Goal: Check status: Check status

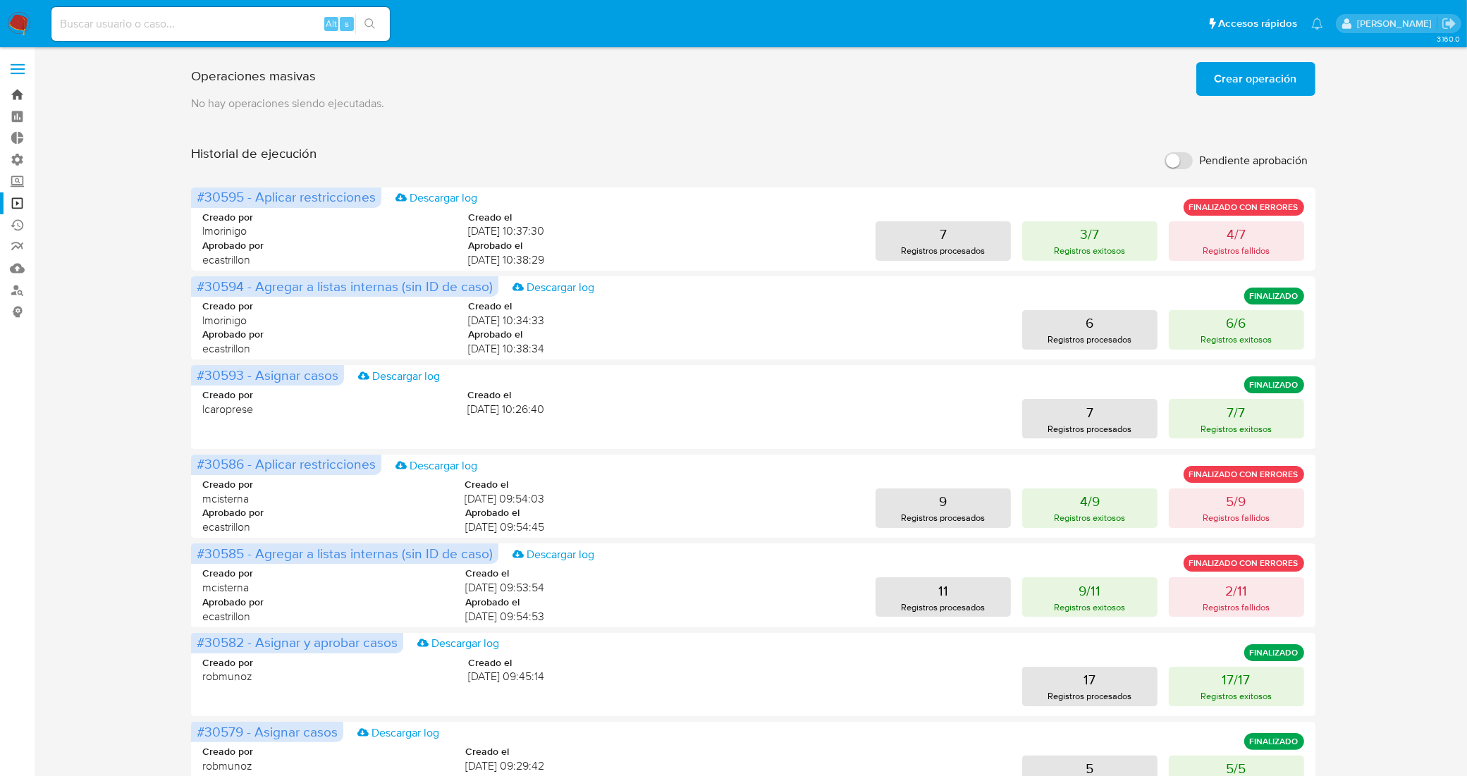
click at [12, 102] on link "Bandeja" at bounding box center [84, 95] width 168 height 22
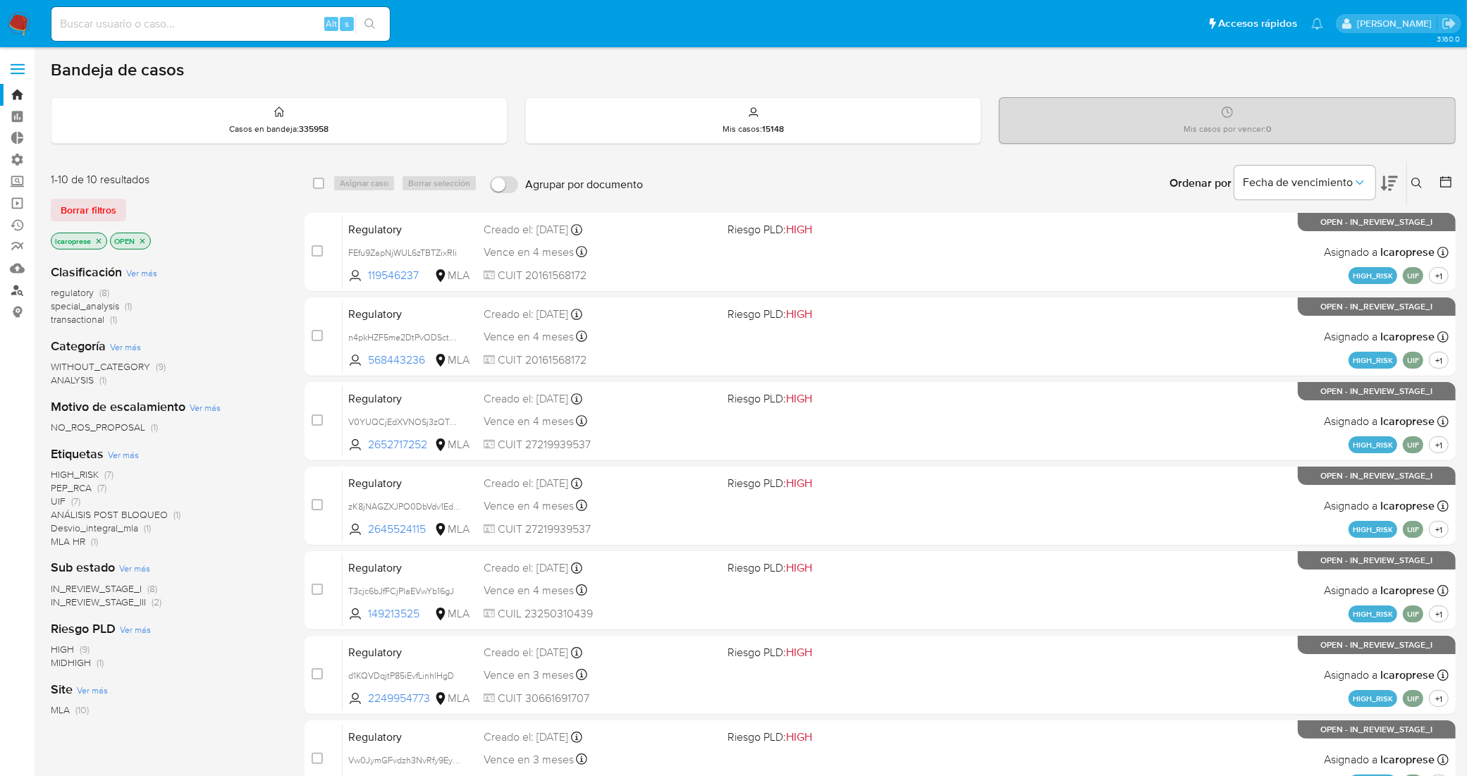
click at [19, 294] on link "Buscador de personas" at bounding box center [84, 290] width 168 height 22
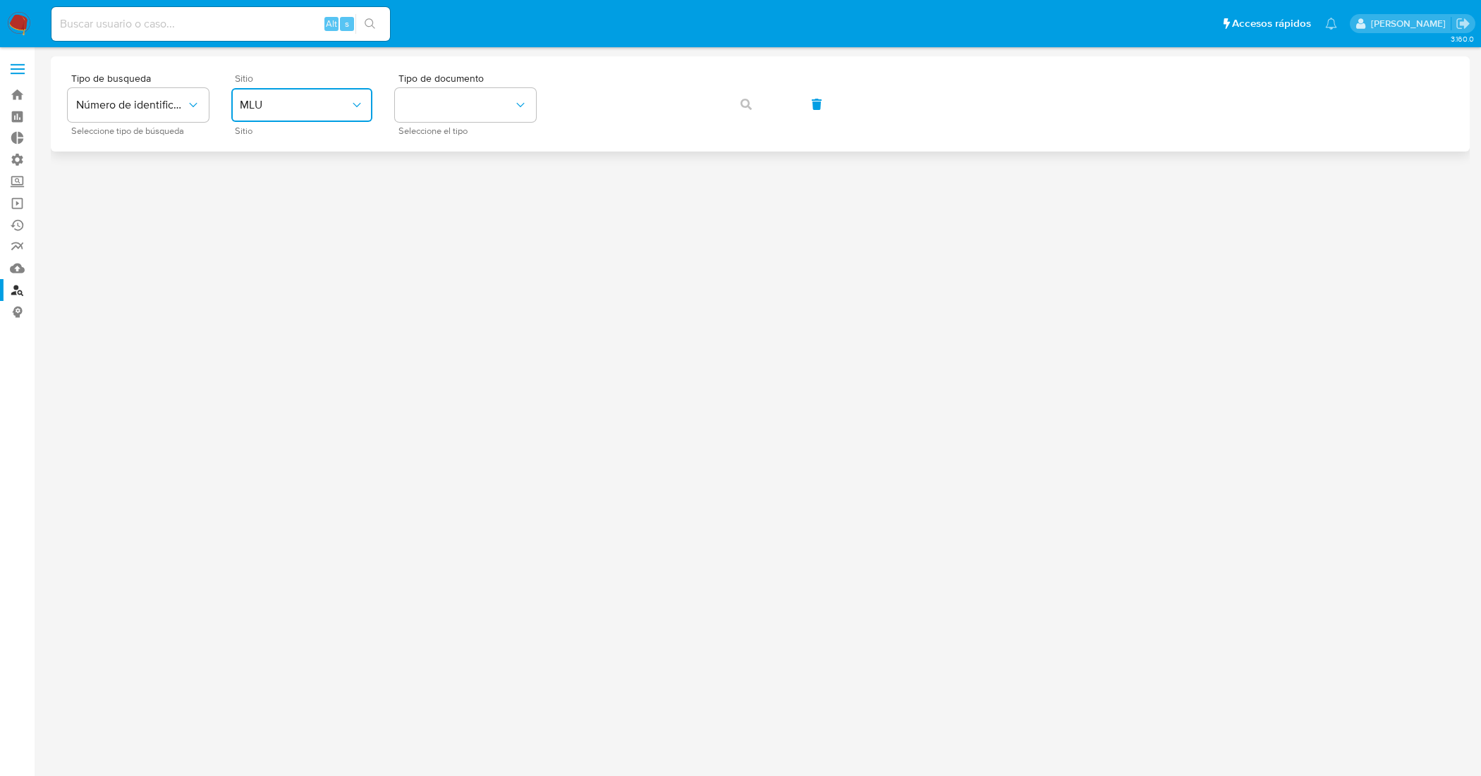
click at [304, 111] on span "MLU" at bounding box center [295, 105] width 110 height 14
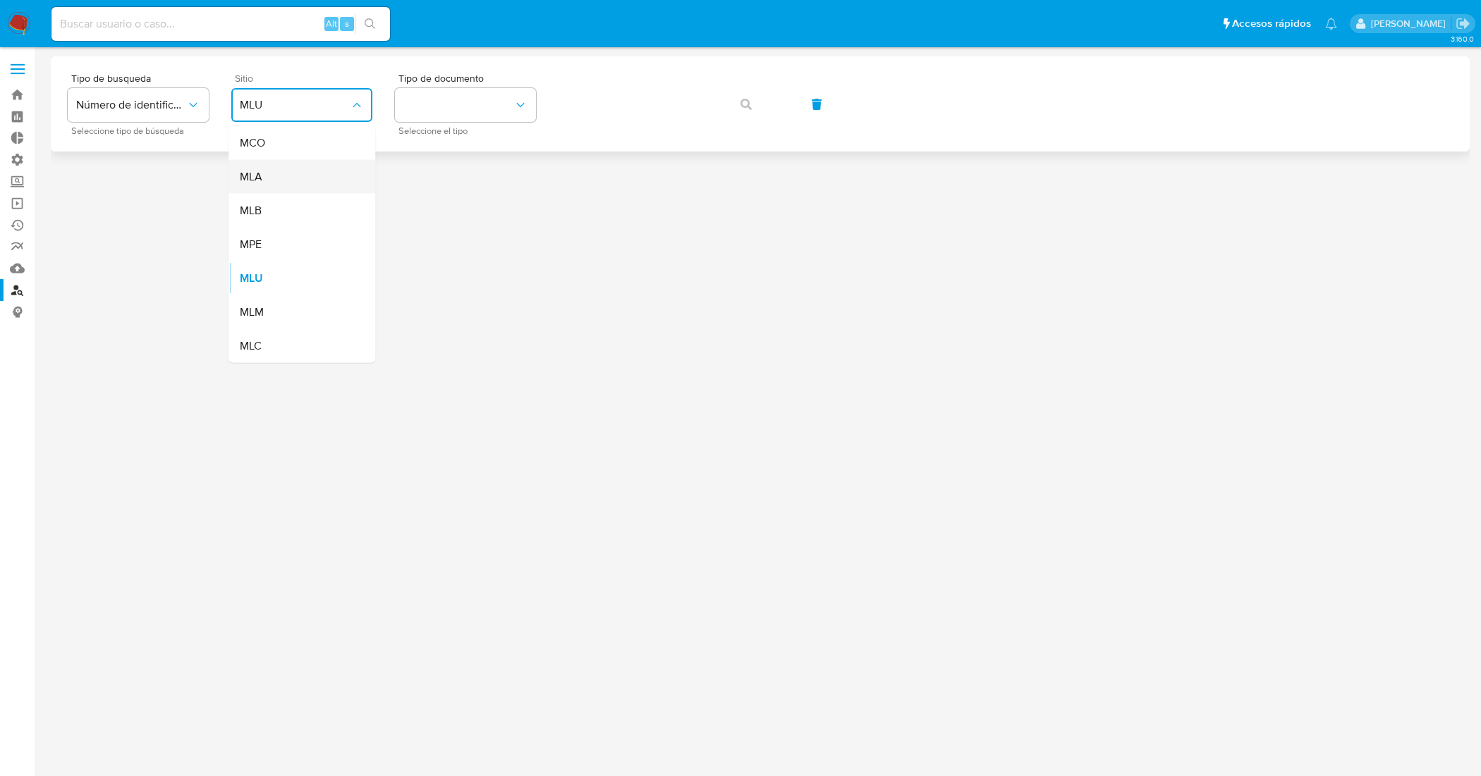
click at [283, 169] on div "MLA" at bounding box center [298, 177] width 116 height 34
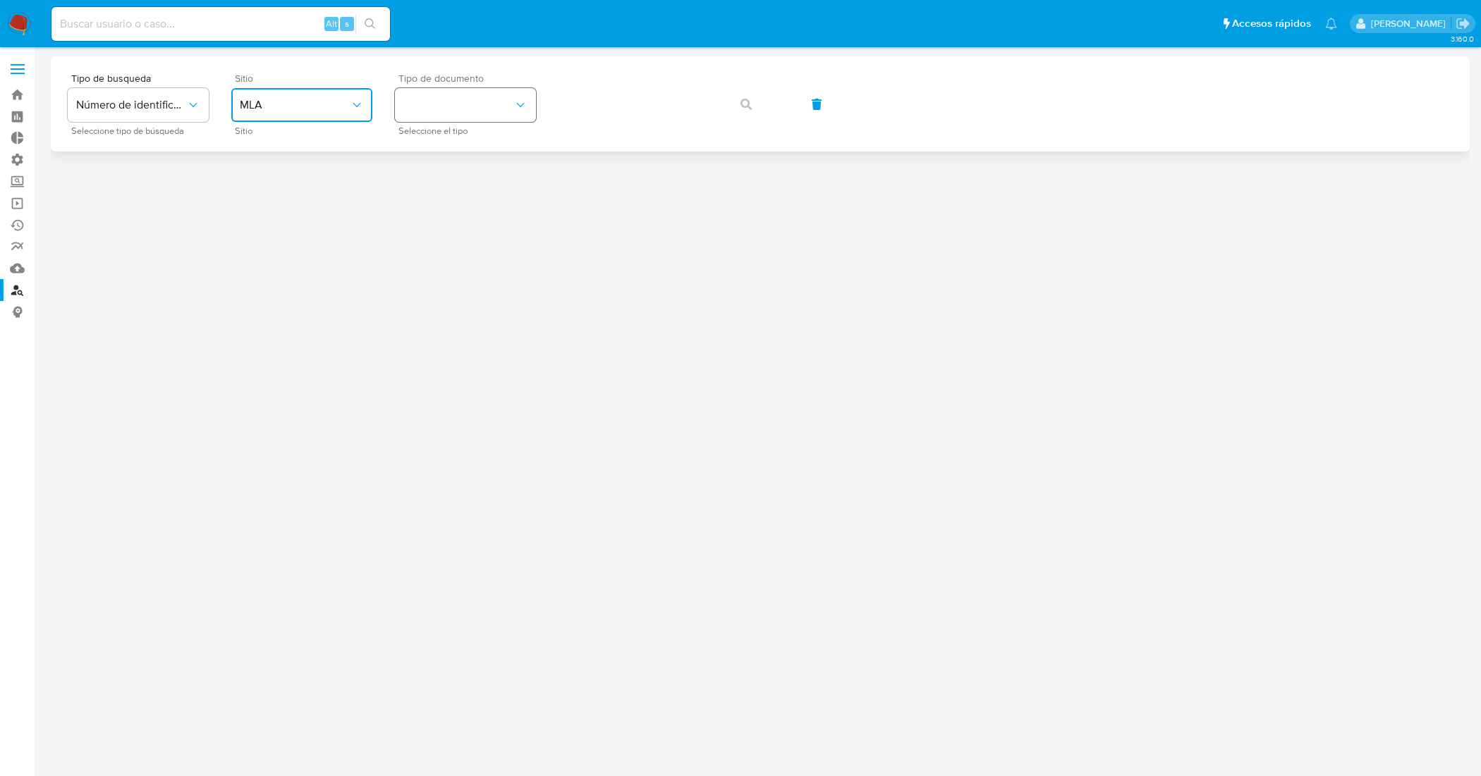
click at [476, 93] on button "identificationType" at bounding box center [465, 105] width 141 height 34
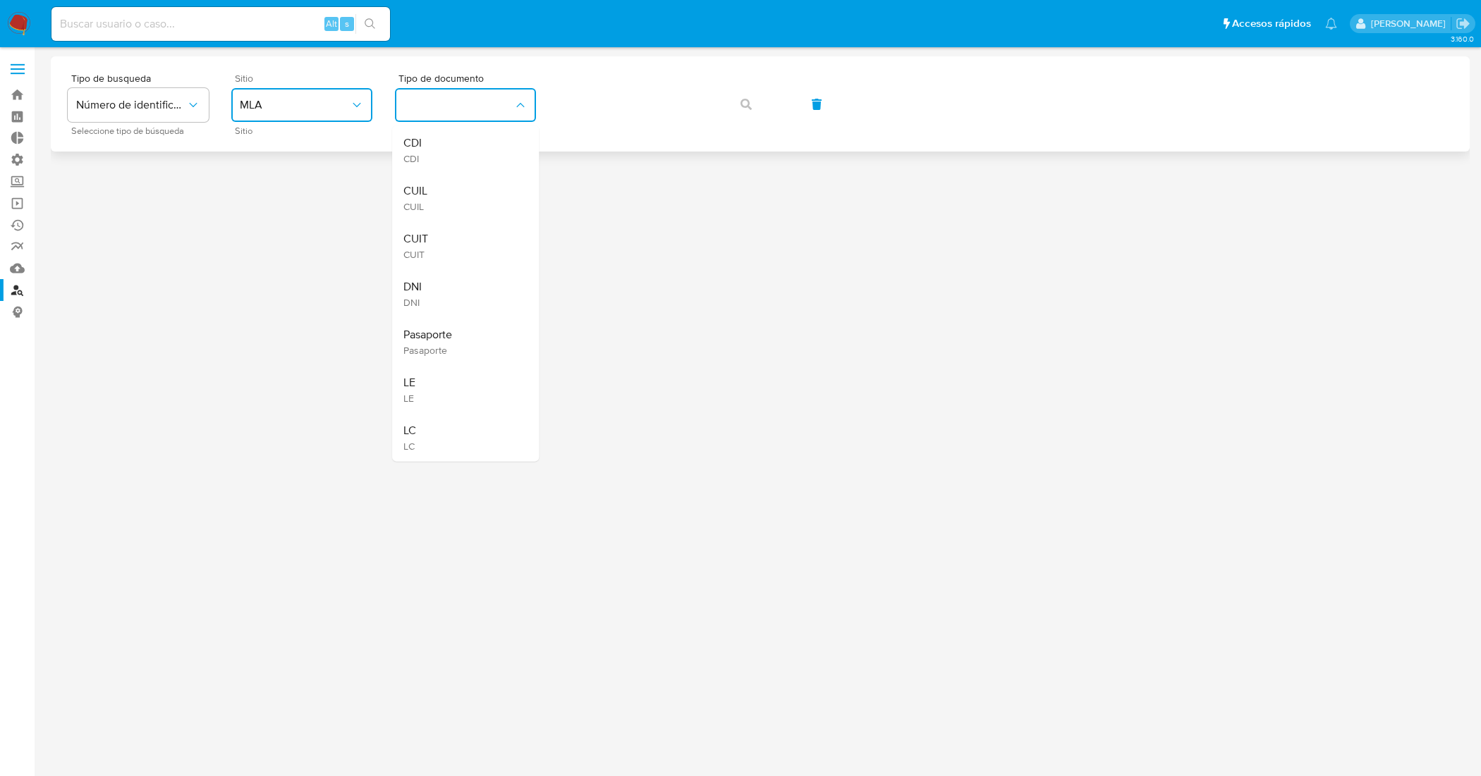
drag, startPoint x: 477, startPoint y: 193, endPoint x: 544, endPoint y: 135, distance: 89.0
click at [477, 193] on div "CUIL CUIL" at bounding box center [461, 198] width 116 height 48
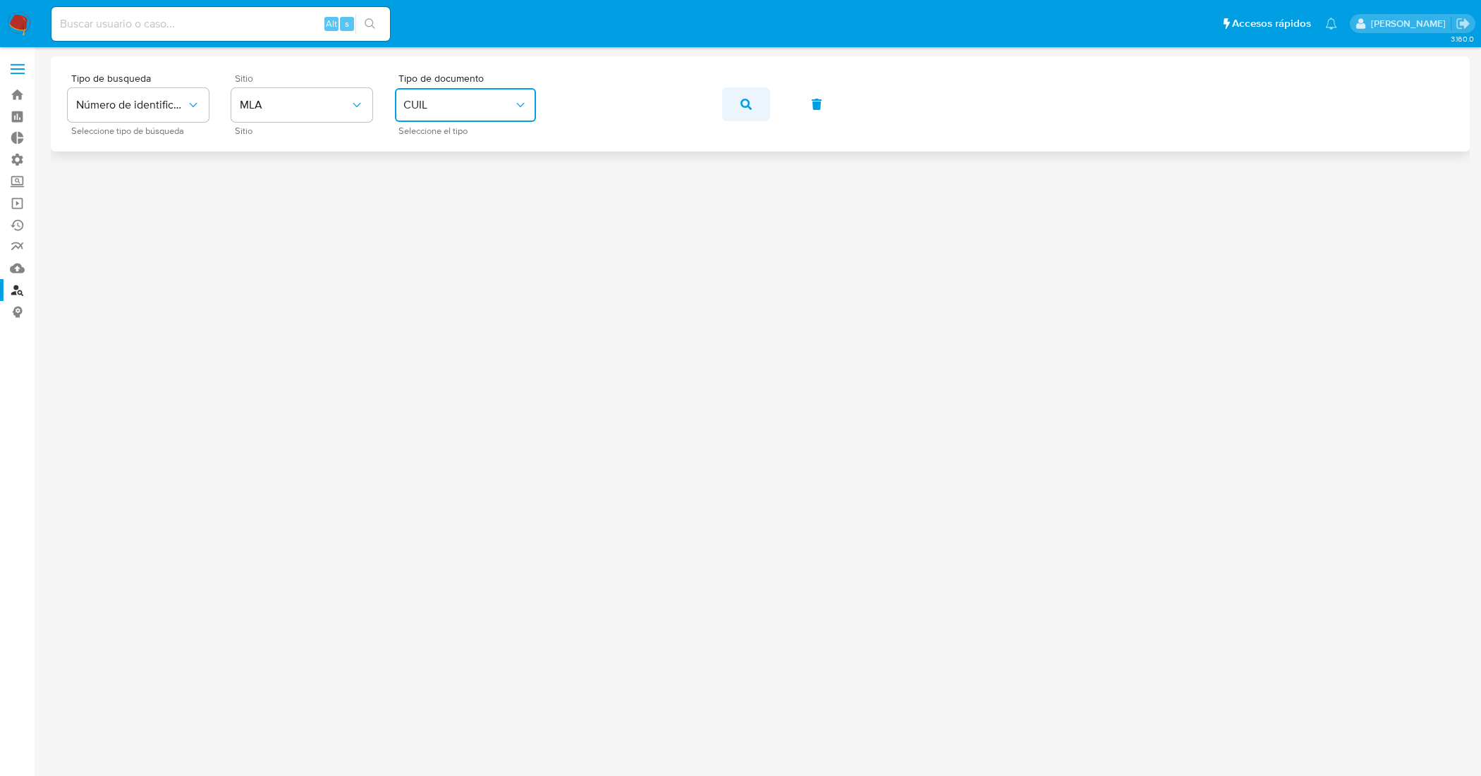
click at [748, 94] on span "button" at bounding box center [745, 104] width 11 height 31
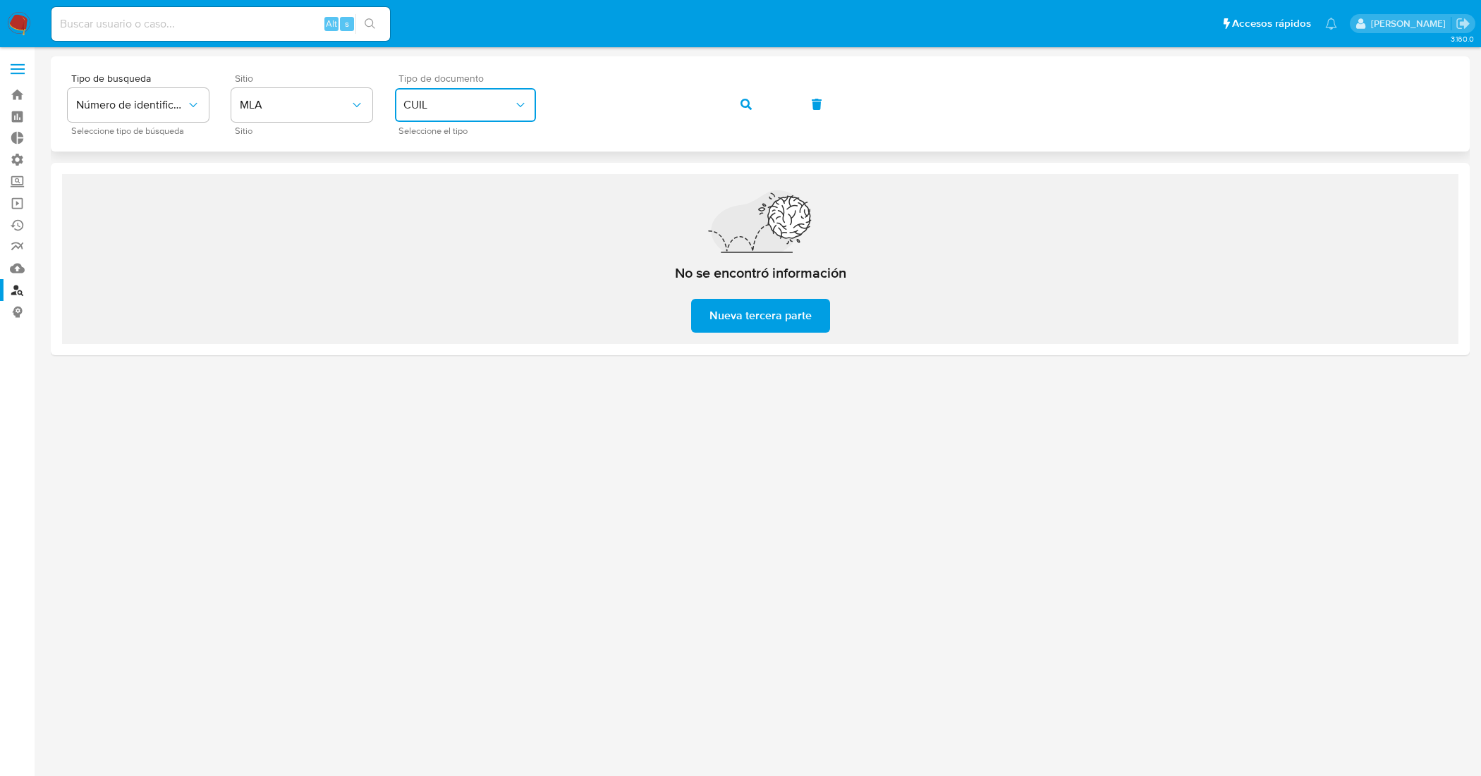
drag, startPoint x: 476, startPoint y: 99, endPoint x: 463, endPoint y: 120, distance: 24.1
click at [475, 99] on span "CUIL" at bounding box center [458, 105] width 110 height 14
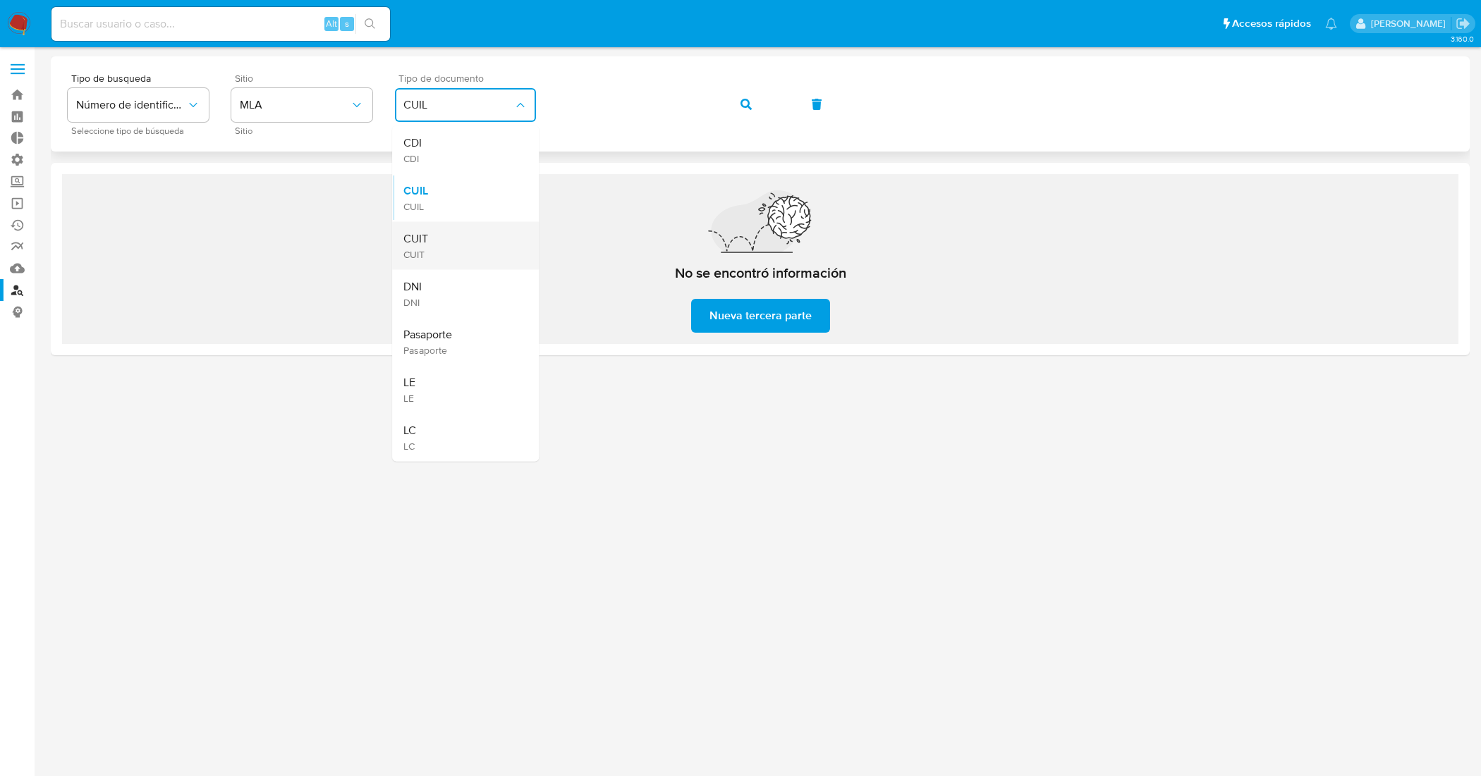
click at [452, 234] on div "CUIT CUIT" at bounding box center [461, 246] width 116 height 48
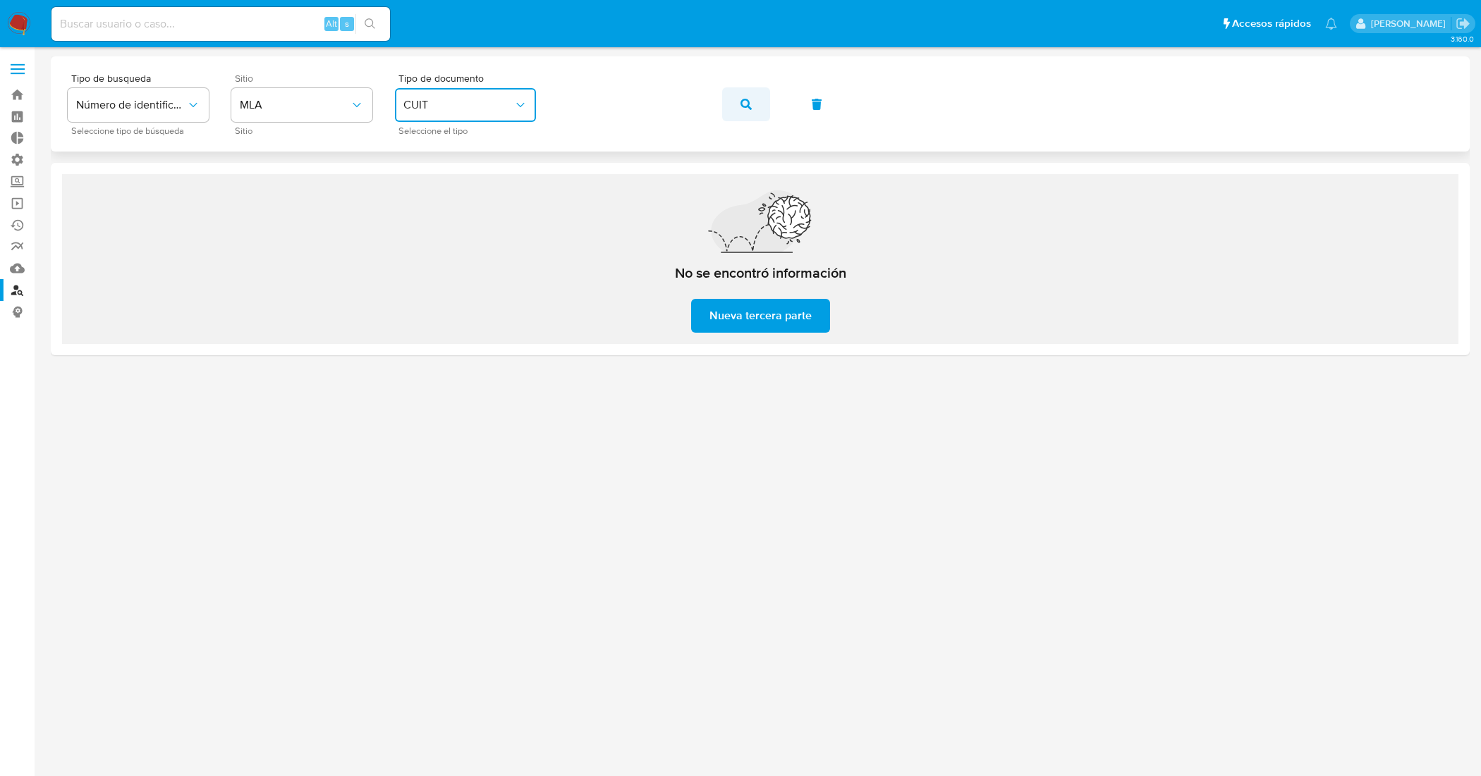
click at [745, 104] on icon "button" at bounding box center [745, 104] width 11 height 11
click at [539, 100] on div "Tipo de busqueda Número de identificación Seleccione tipo de búsqueda Sitio MLA…" at bounding box center [760, 103] width 1385 height 61
click at [740, 104] on icon "button" at bounding box center [745, 104] width 11 height 11
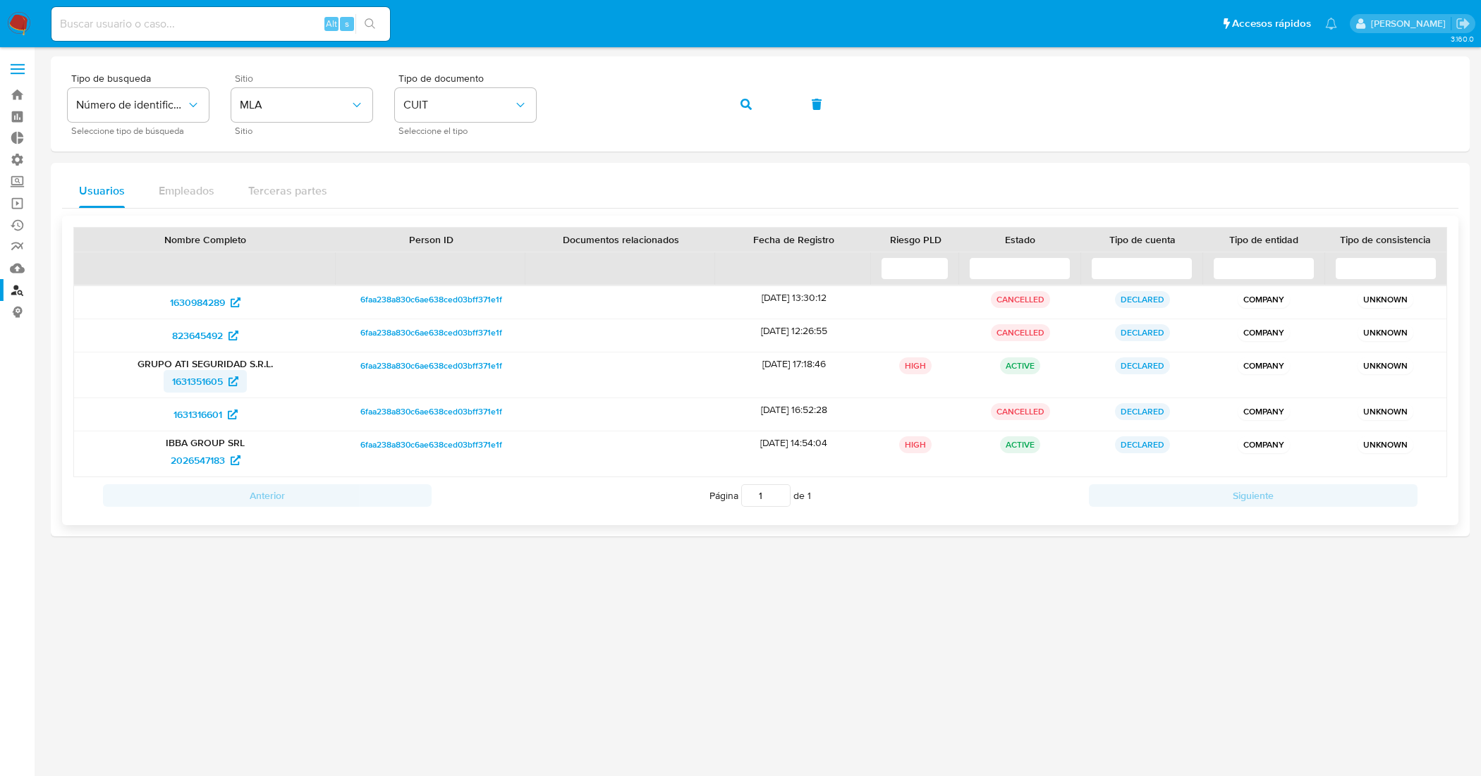
click at [198, 378] on span "1631351605" at bounding box center [197, 381] width 51 height 23
click at [202, 460] on span "2026547183" at bounding box center [198, 460] width 54 height 23
click at [259, 19] on input at bounding box center [220, 24] width 338 height 18
paste input "QNSutXosfar5qROWw2Mj28NS"
type input "QNSutXosfar5qROWw2Mj28NS"
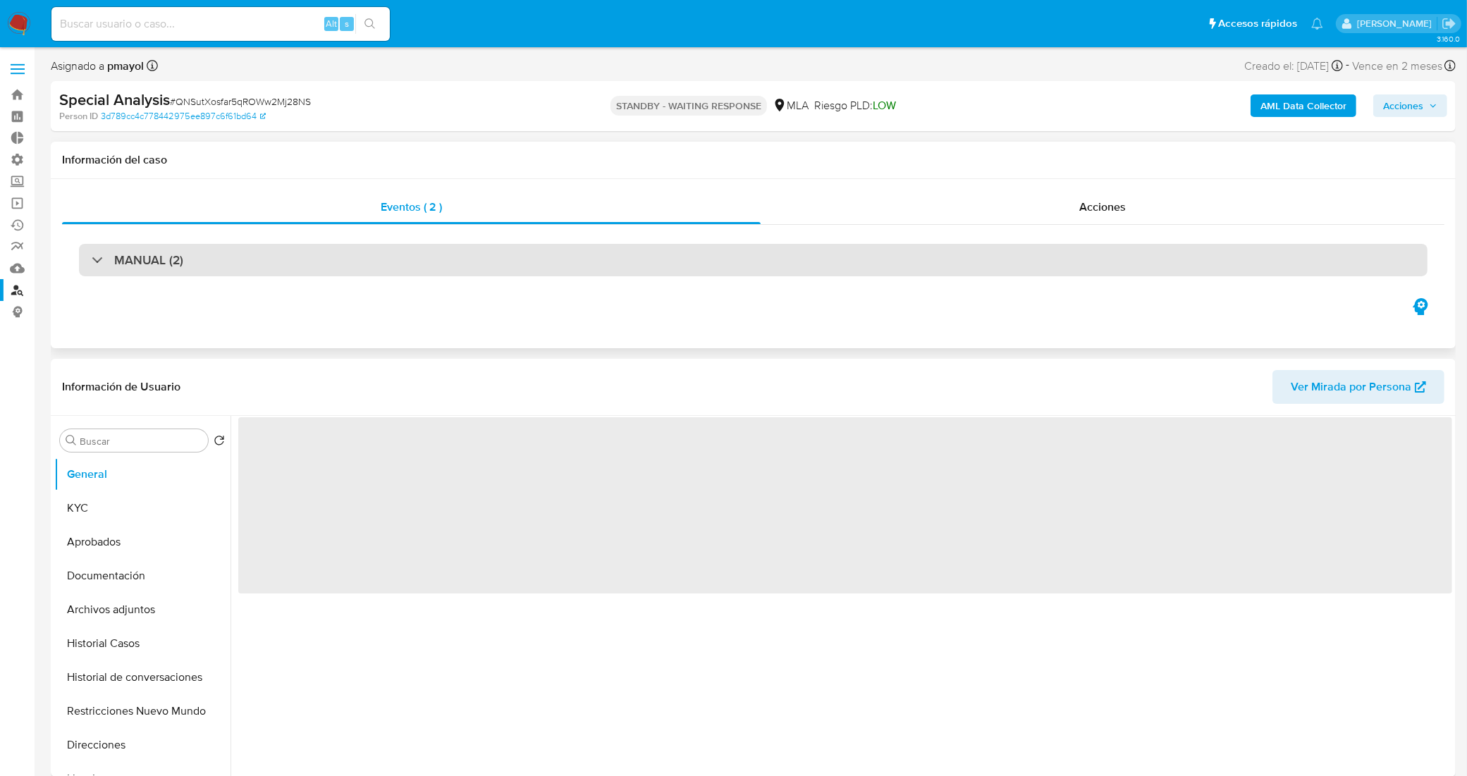
click at [370, 258] on div "MANUAL (2)" at bounding box center [753, 260] width 1349 height 32
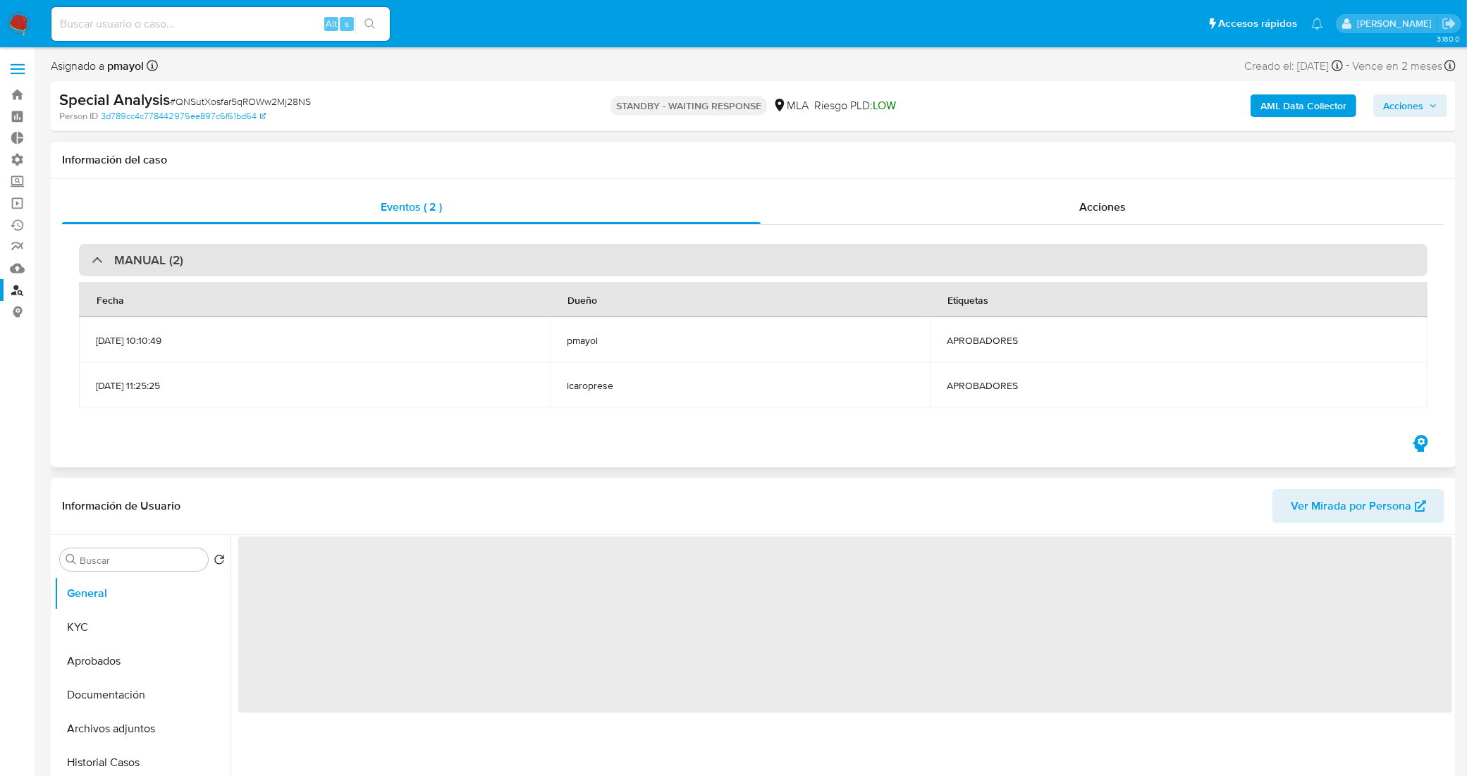
select select "10"
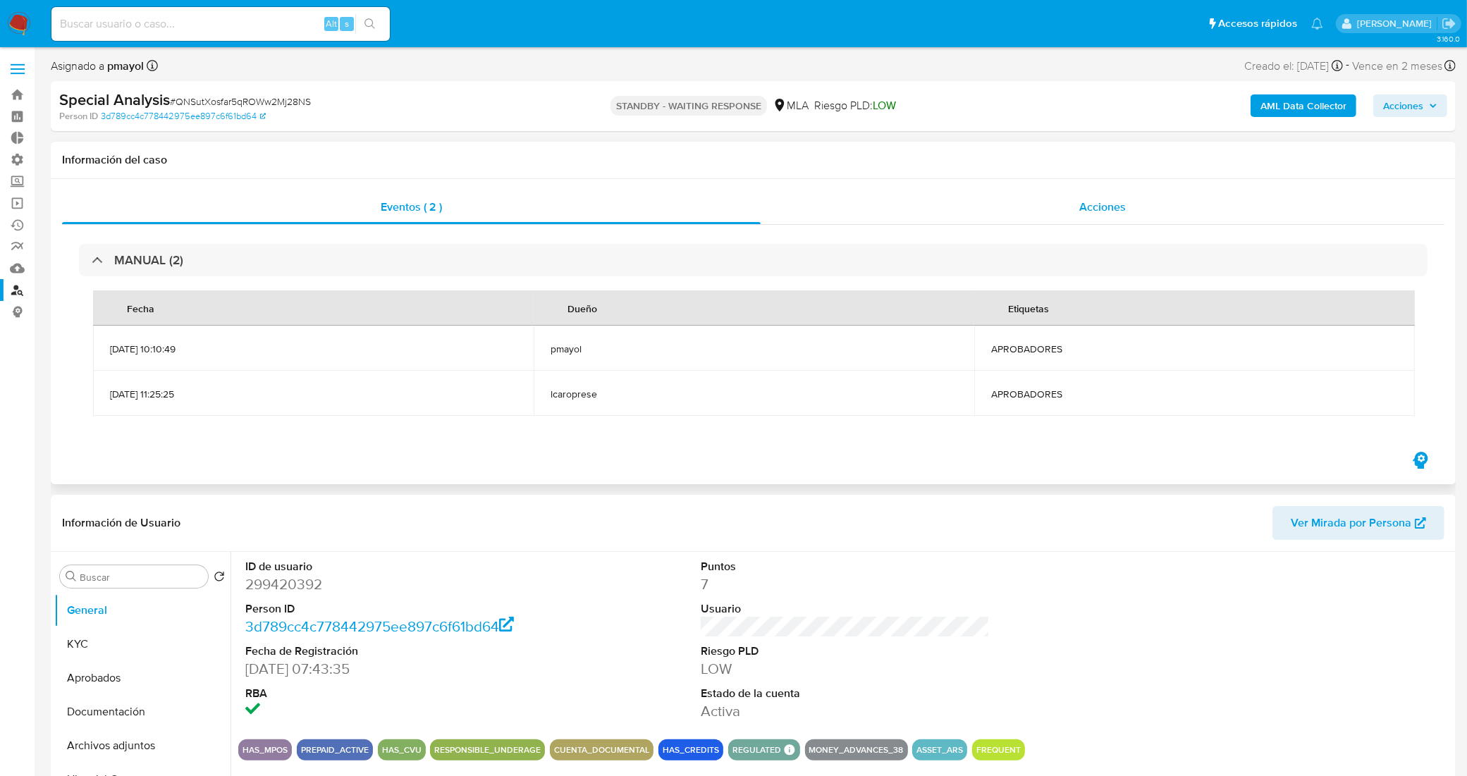
click at [822, 209] on div "Acciones" at bounding box center [1103, 207] width 684 height 34
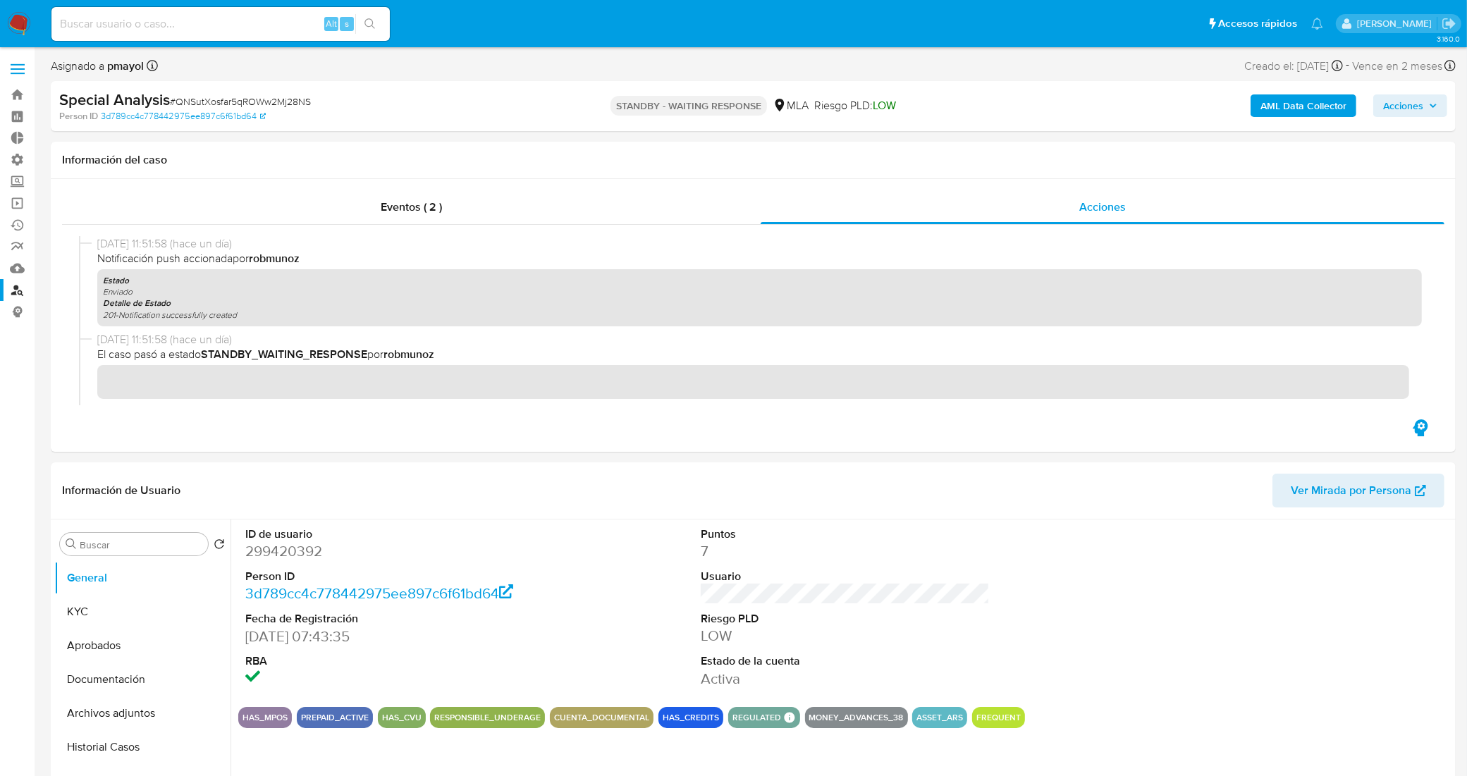
click at [255, 12] on div "Alt s" at bounding box center [220, 24] width 338 height 34
click at [263, 23] on input at bounding box center [220, 24] width 338 height 18
paste input "LtqOE6HseqPUCE1ttK8uqS8U"
type input "LtqOE6HseqPUCE1ttK8uqS8U"
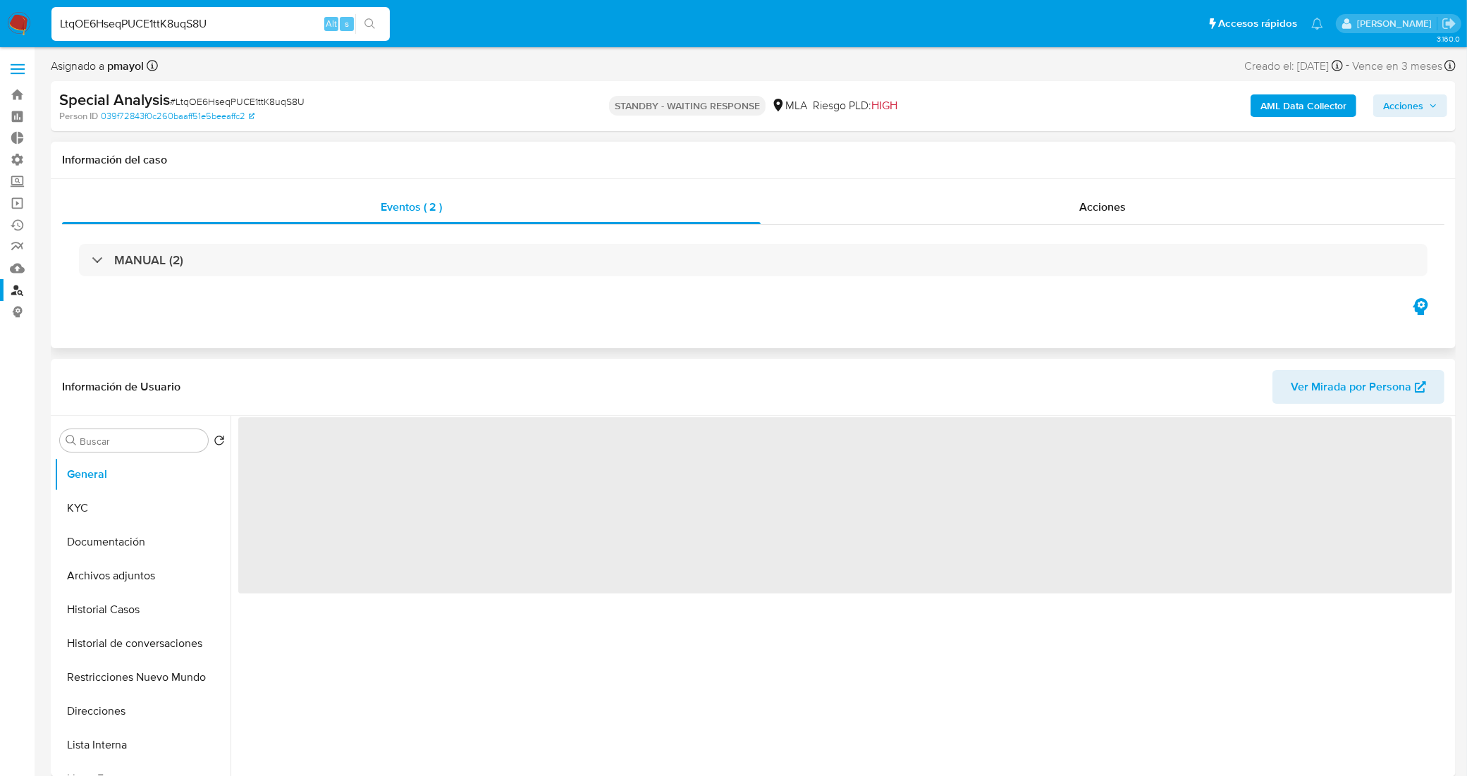
select select "10"
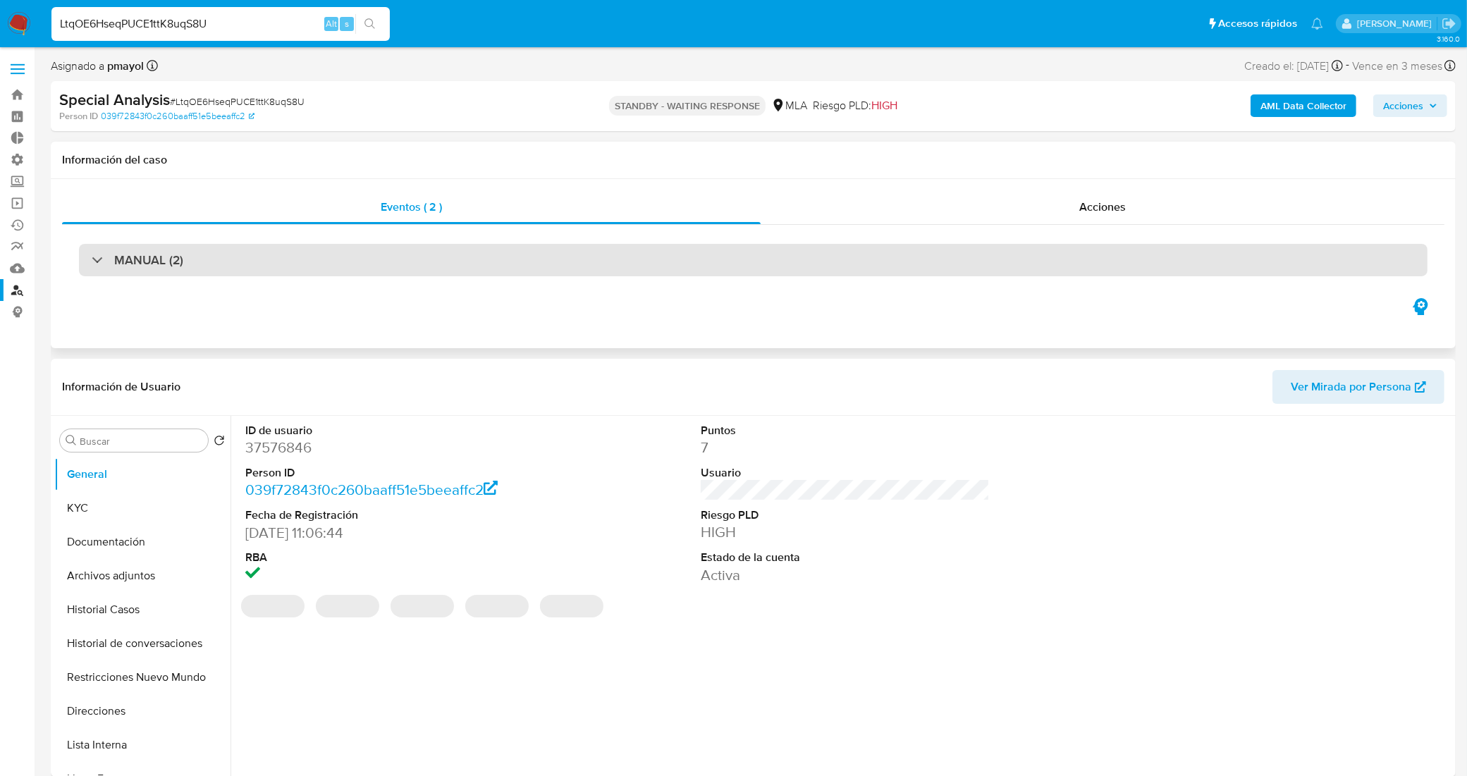
click at [725, 255] on div "MANUAL (2)" at bounding box center [753, 260] width 1349 height 32
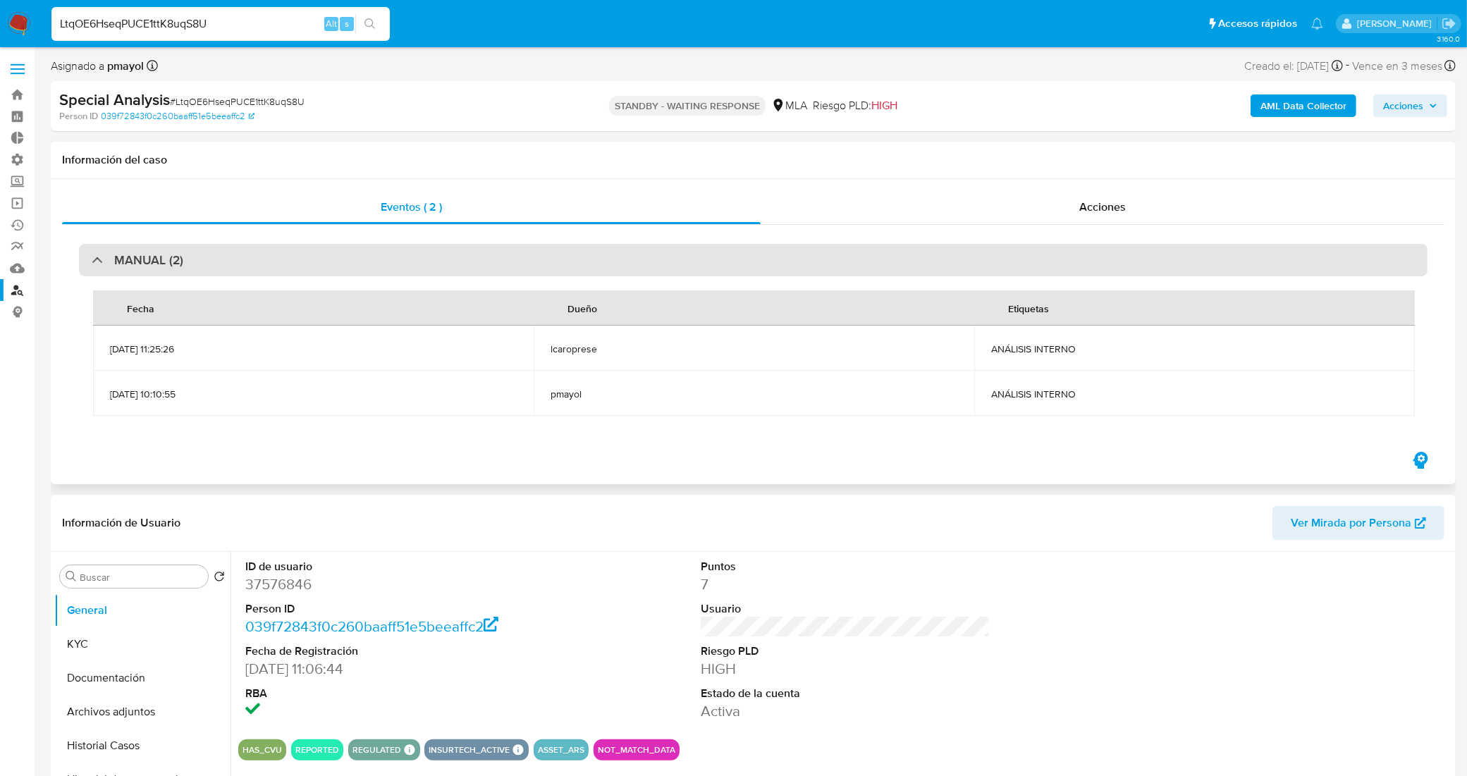
click at [699, 261] on div "MANUAL (2)" at bounding box center [753, 260] width 1349 height 32
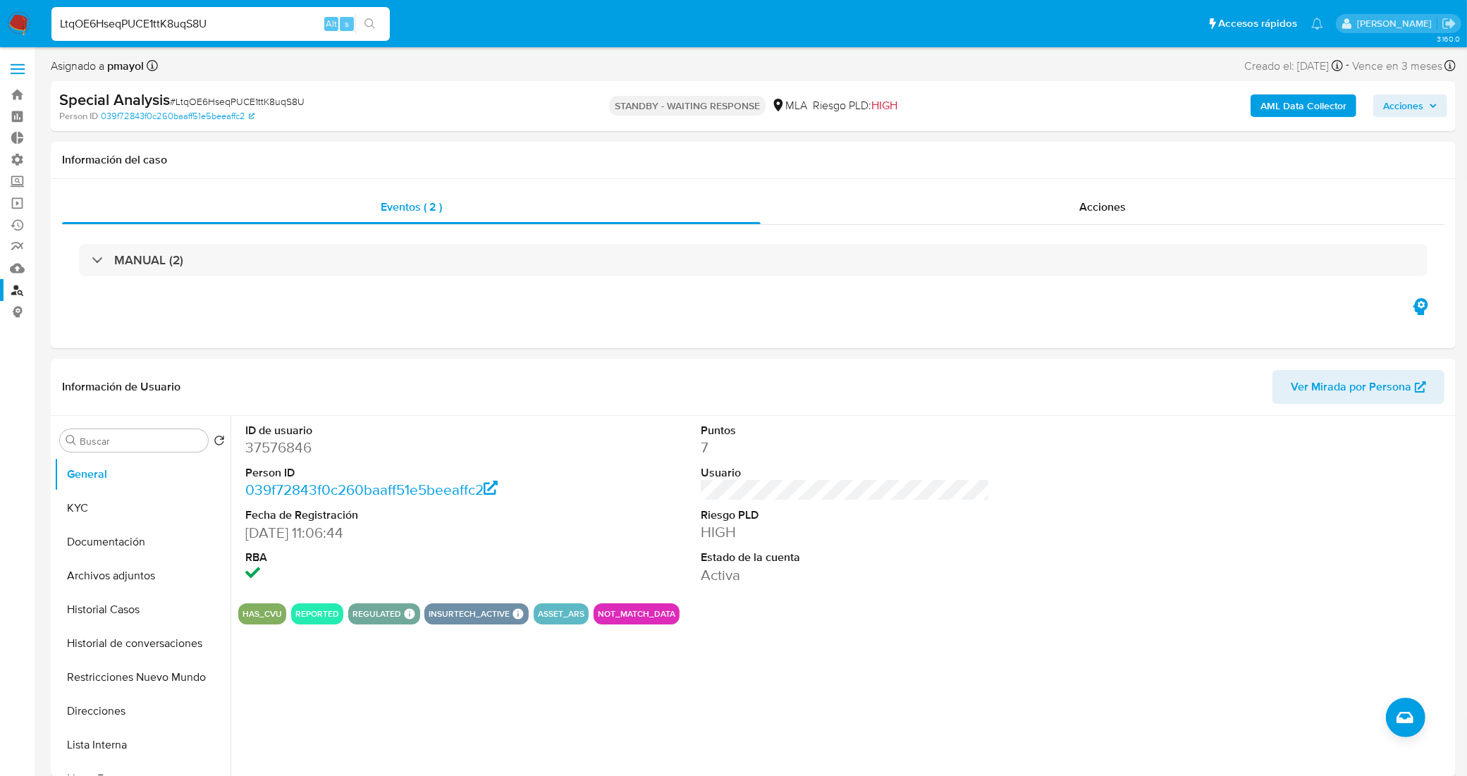
drag, startPoint x: 212, startPoint y: 27, endPoint x: 0, endPoint y: 37, distance: 211.8
click at [0, 37] on nav "Pausado Ver notificaciones LtqOE6HseqPUCE1ttK8uqS8U Alt s Accesos rápidos Presi…" at bounding box center [733, 23] width 1467 height 47
paste input "tuooKrCvMdjl1BoyXjVglk8N"
type input "tuooKrCvMdjl1BoyXjVglk8N"
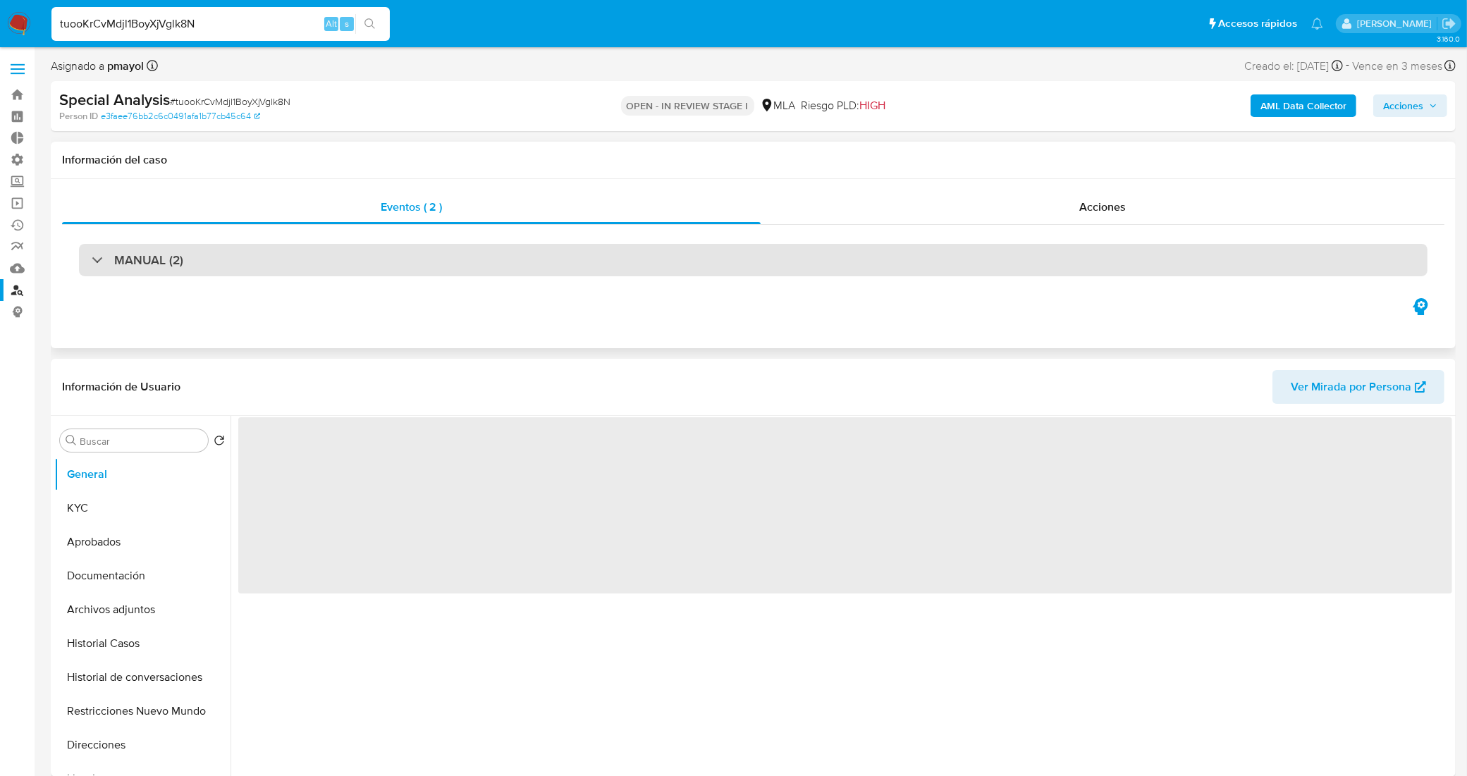
select select "10"
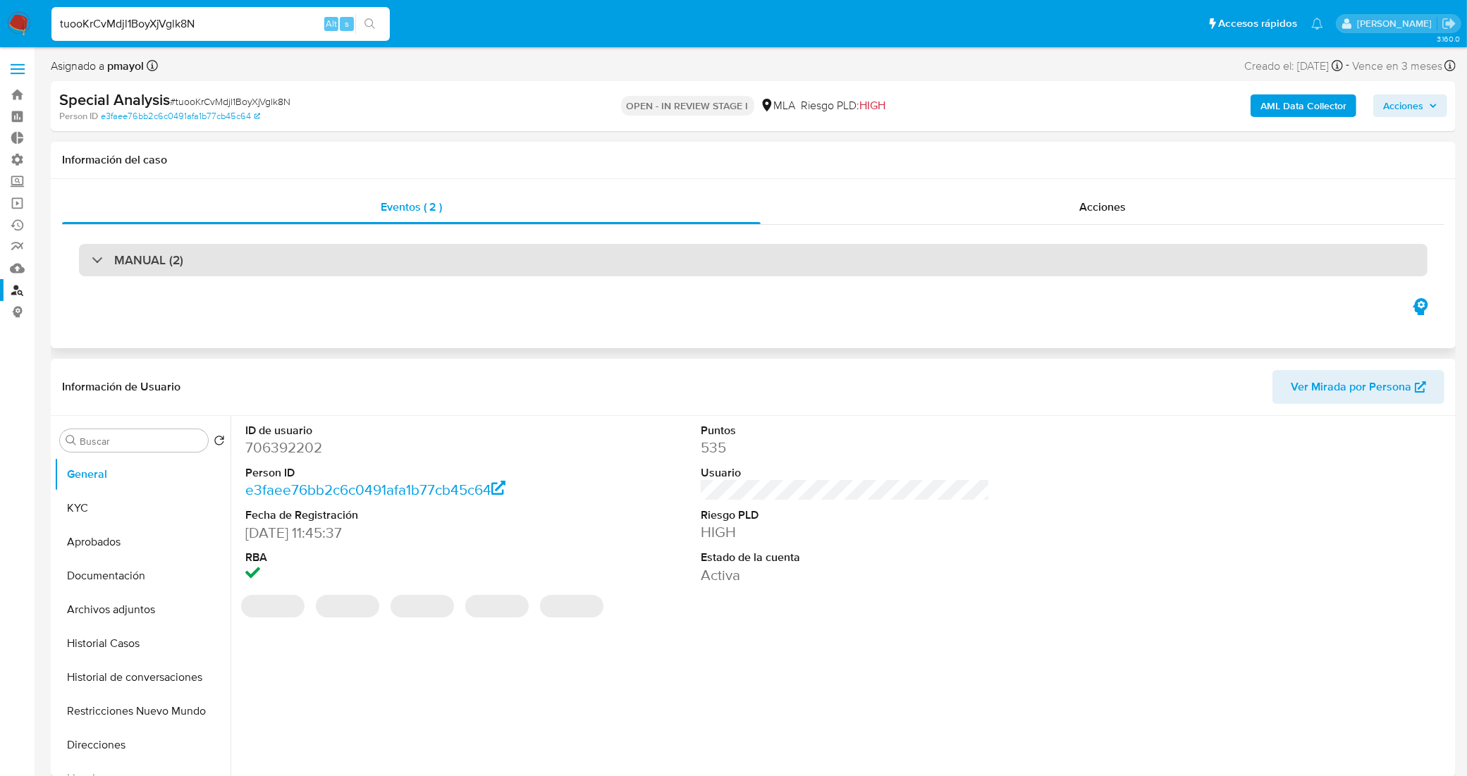
click at [470, 245] on div "MANUAL (2)" at bounding box center [753, 260] width 1349 height 32
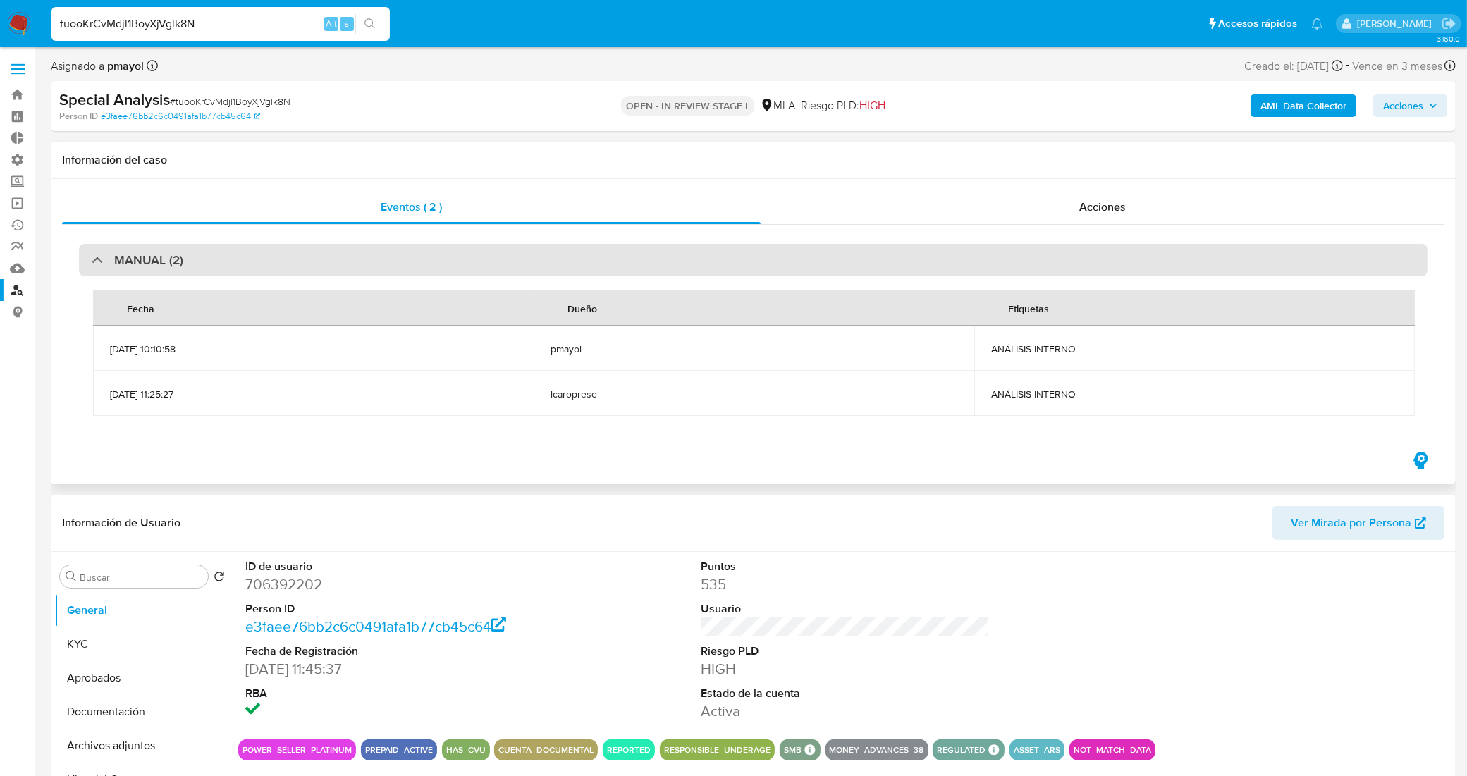
click at [475, 252] on div "MANUAL (2)" at bounding box center [753, 260] width 1349 height 32
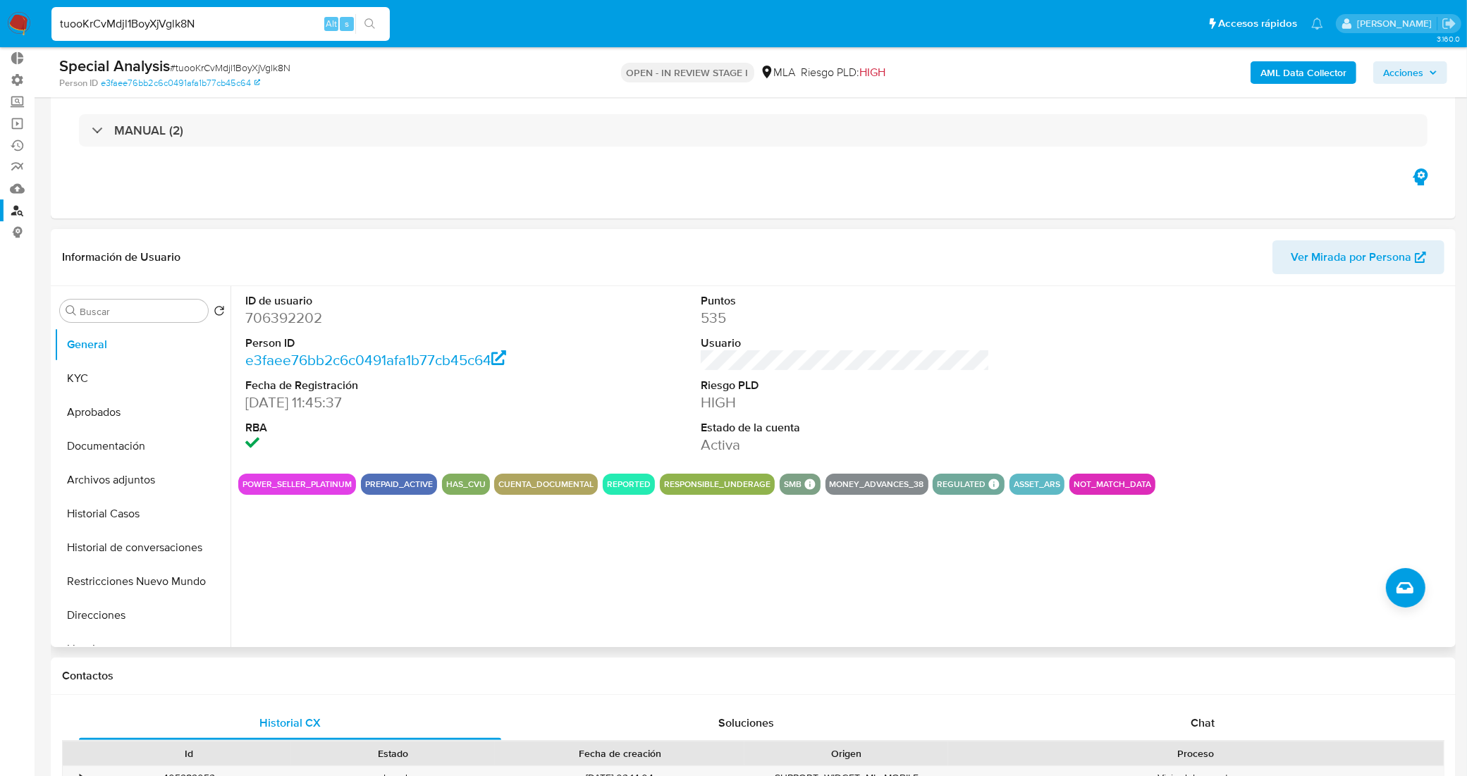
scroll to position [176, 0]
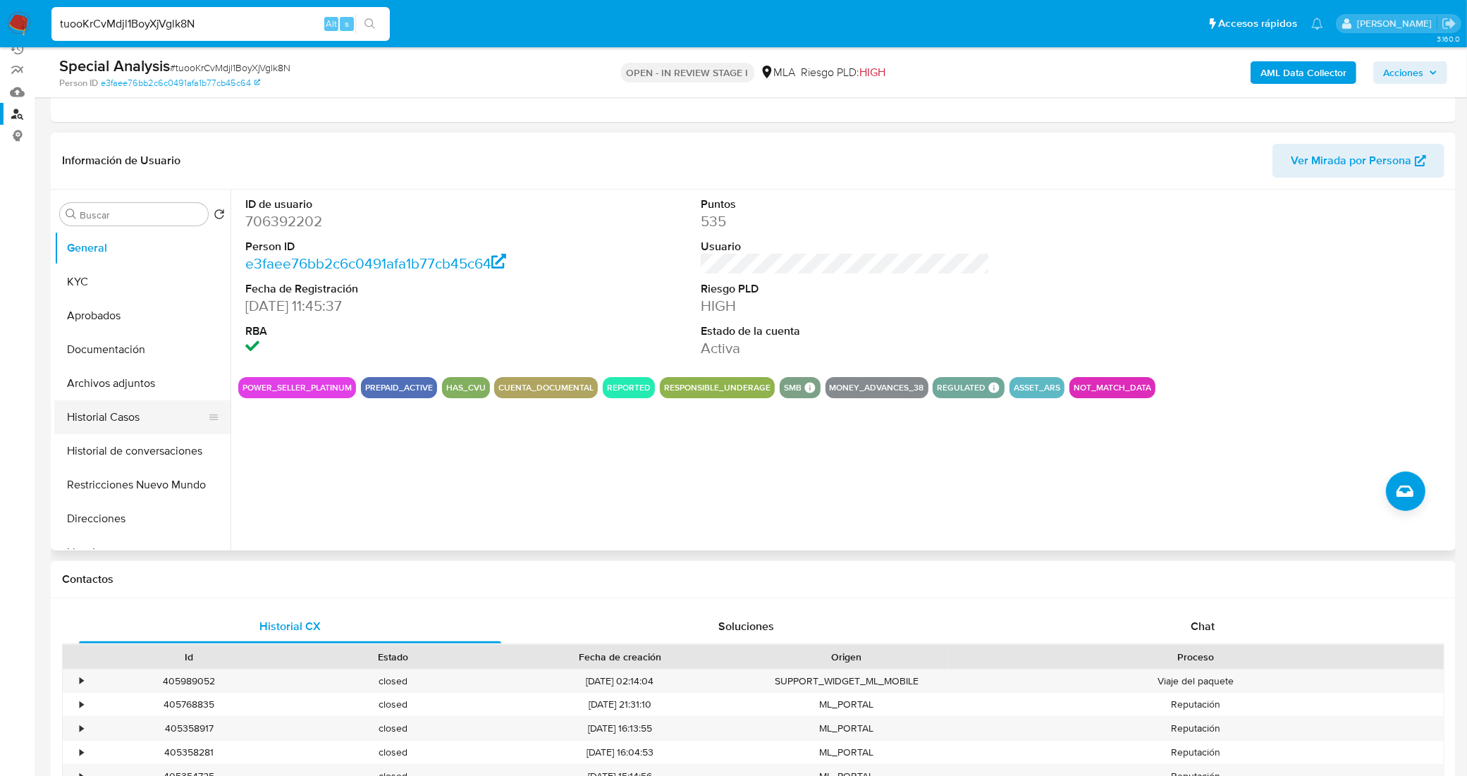
click at [132, 420] on button "Historial Casos" at bounding box center [136, 418] width 165 height 34
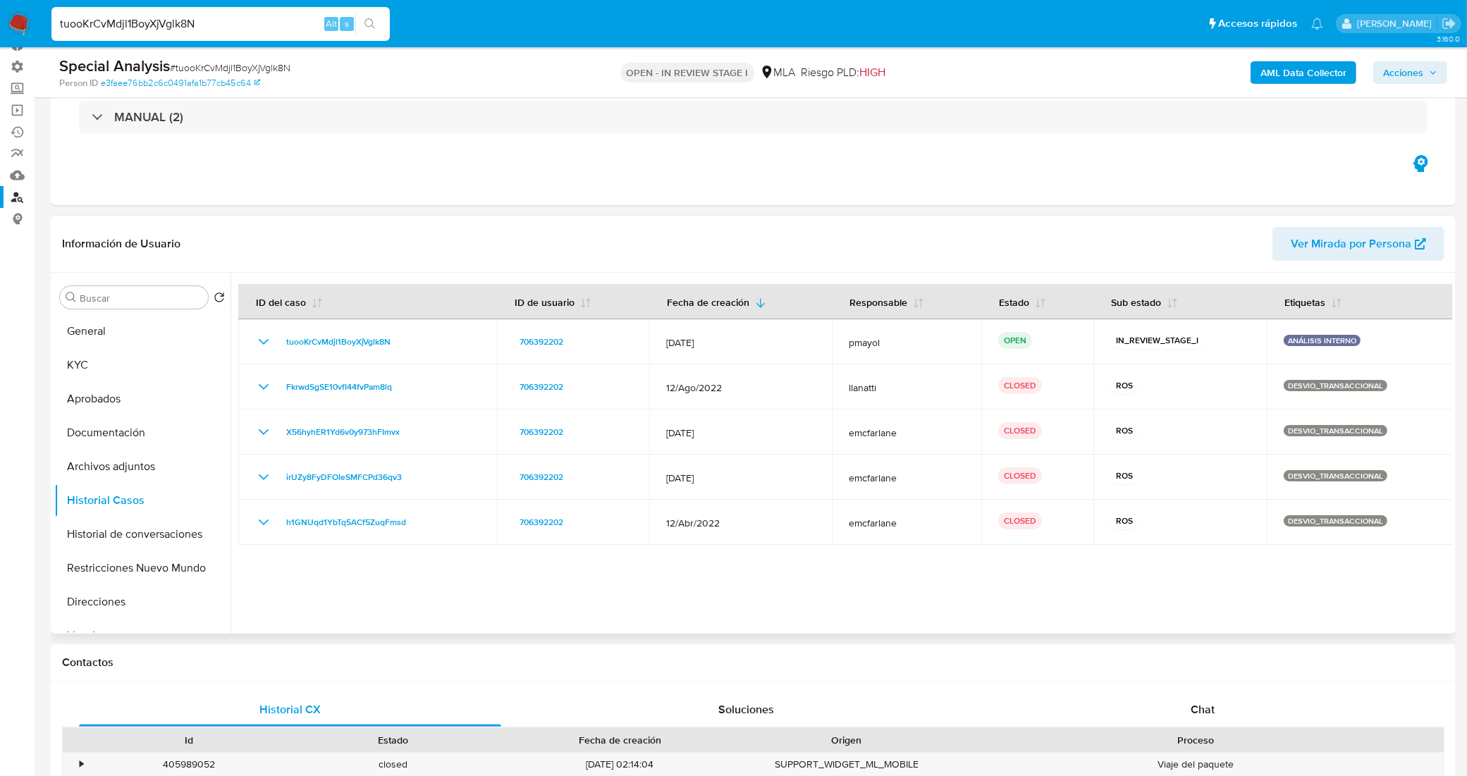
scroll to position [0, 0]
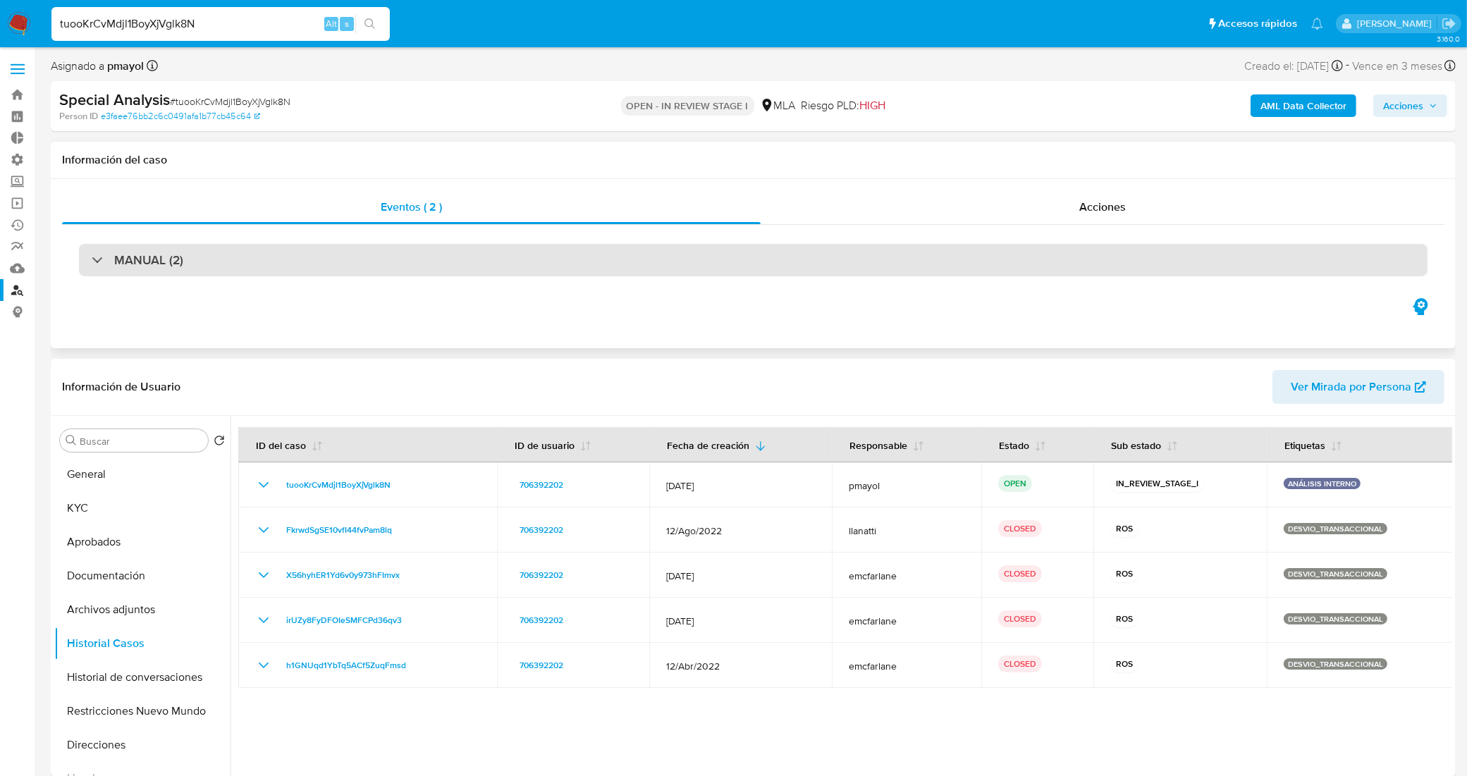
click at [372, 249] on div "MANUAL (2)" at bounding box center [753, 260] width 1349 height 32
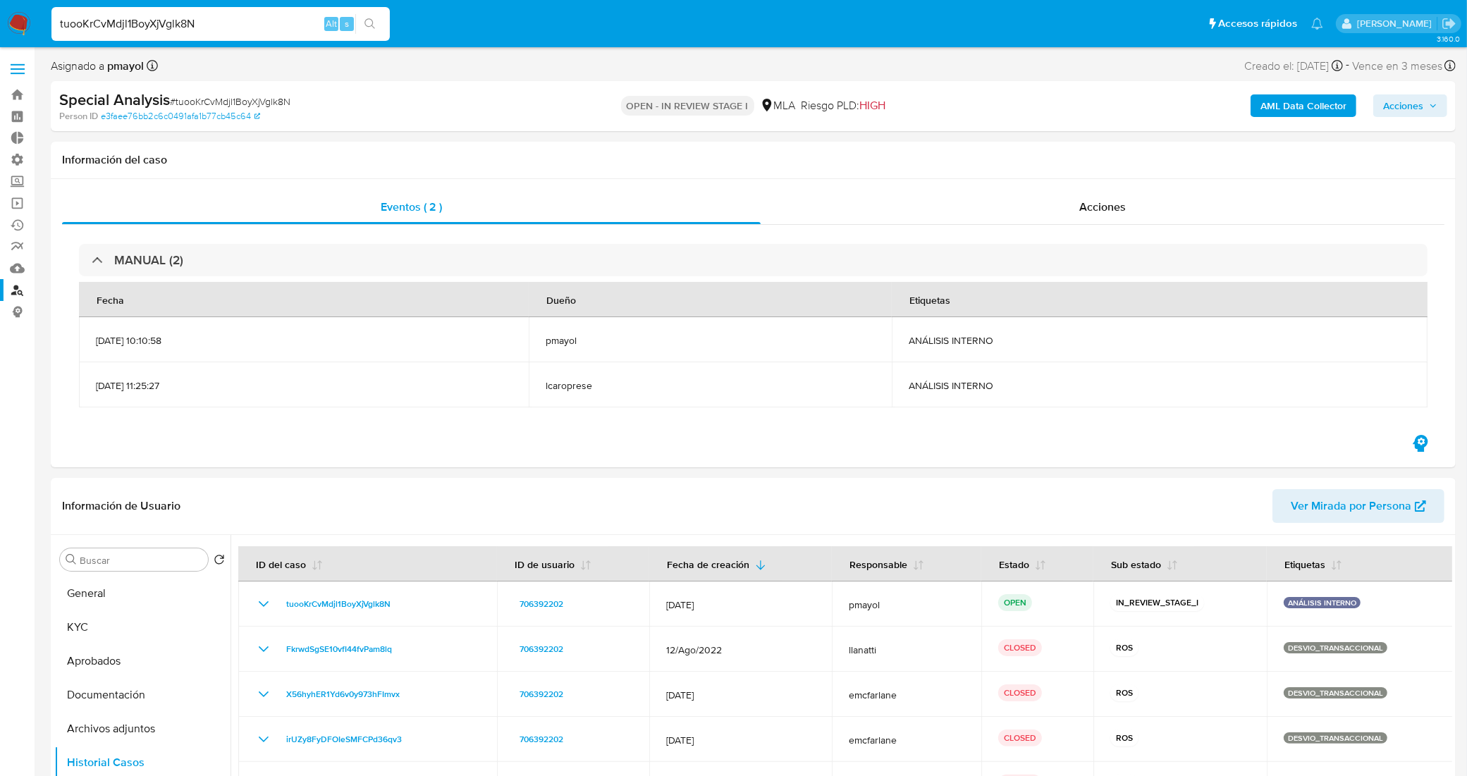
drag, startPoint x: 163, startPoint y: 26, endPoint x: 0, endPoint y: 46, distance: 164.1
click at [0, 46] on nav "Pausado Ver notificaciones tuooKrCvMdjl1BoyXjVglk8N Alt s Accesos rápidos Presi…" at bounding box center [733, 23] width 1467 height 47
paste input "r93nX8CWkf5xxvtFxn9tqecl"
type input "r93nX8CWkf5xxvtFxn9tqecl"
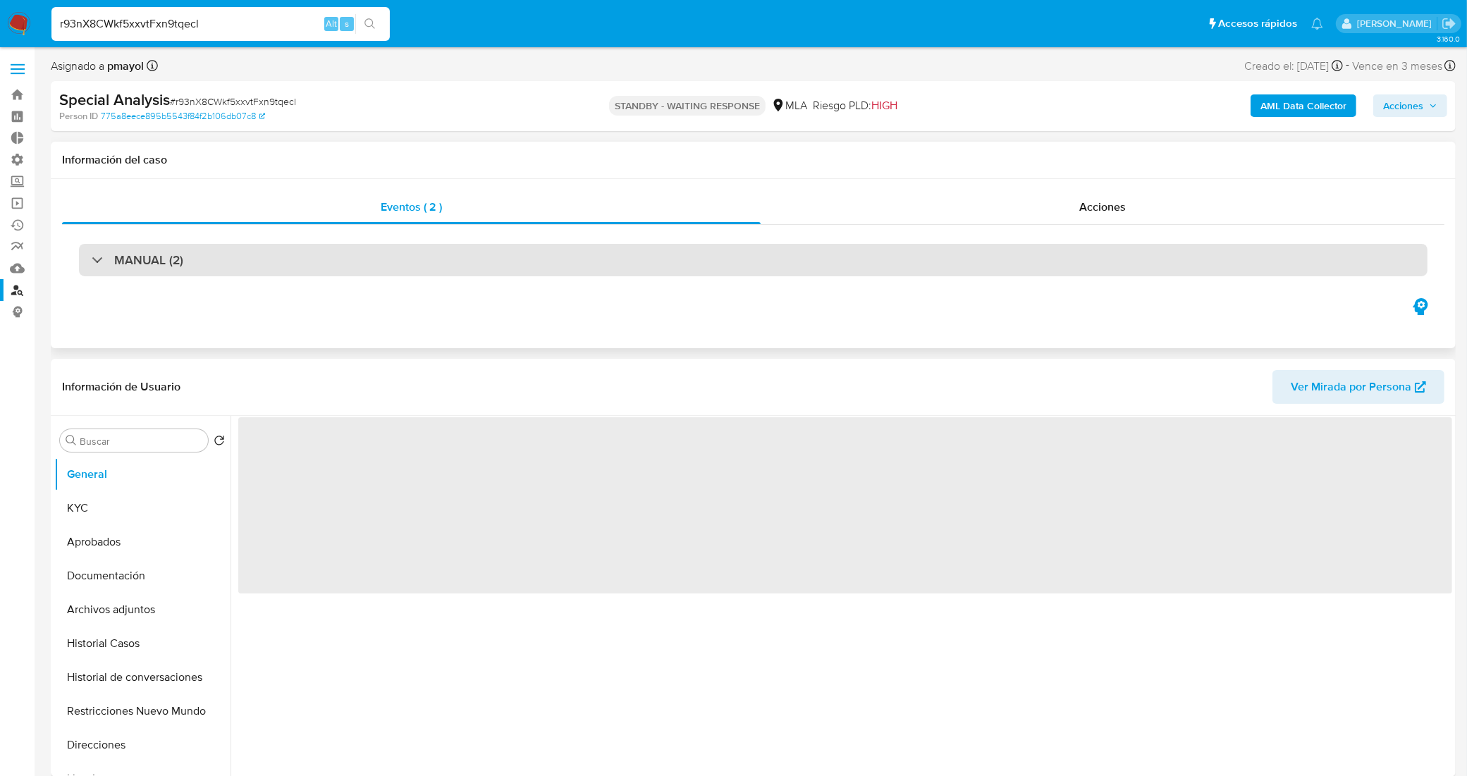
select select "10"
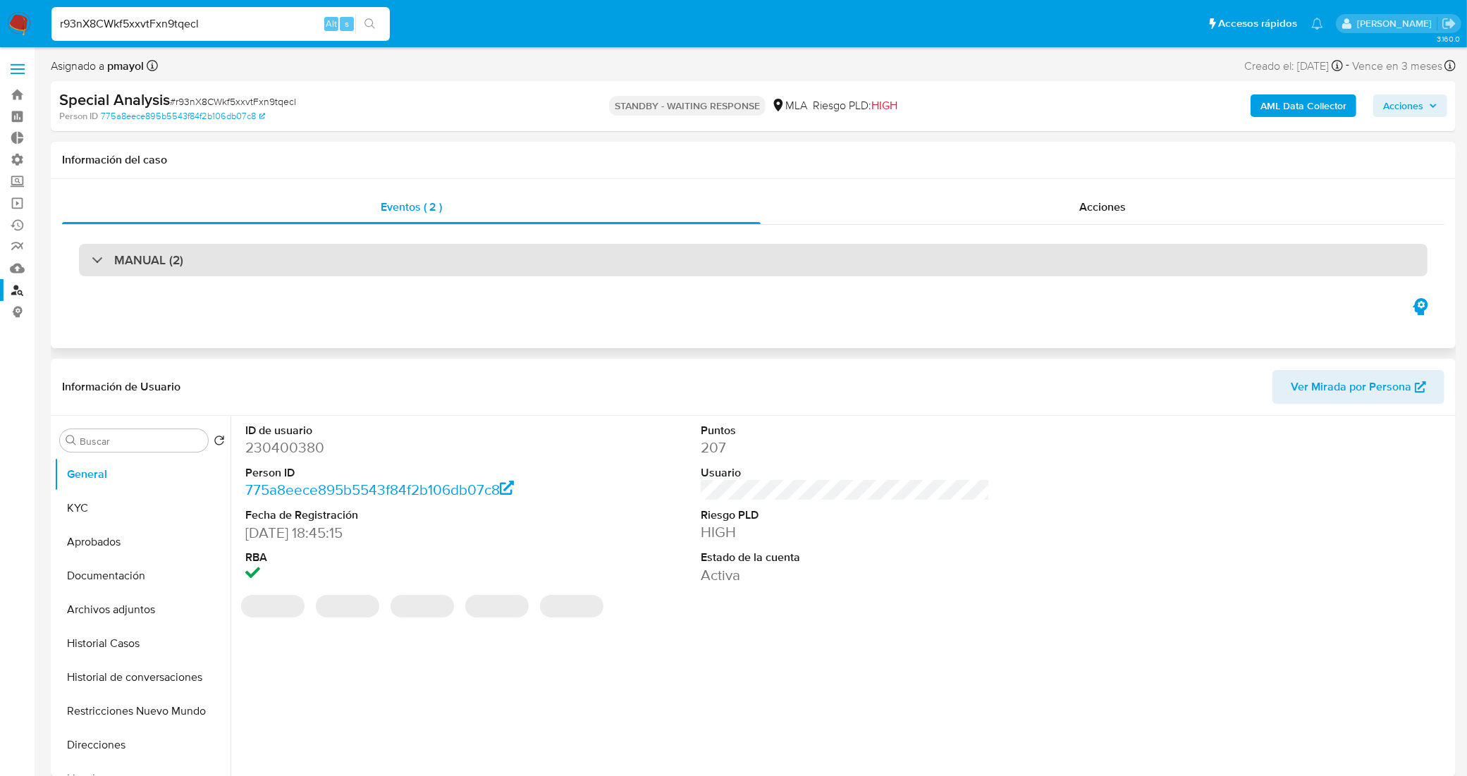
click at [329, 262] on div "MANUAL (2)" at bounding box center [753, 260] width 1349 height 32
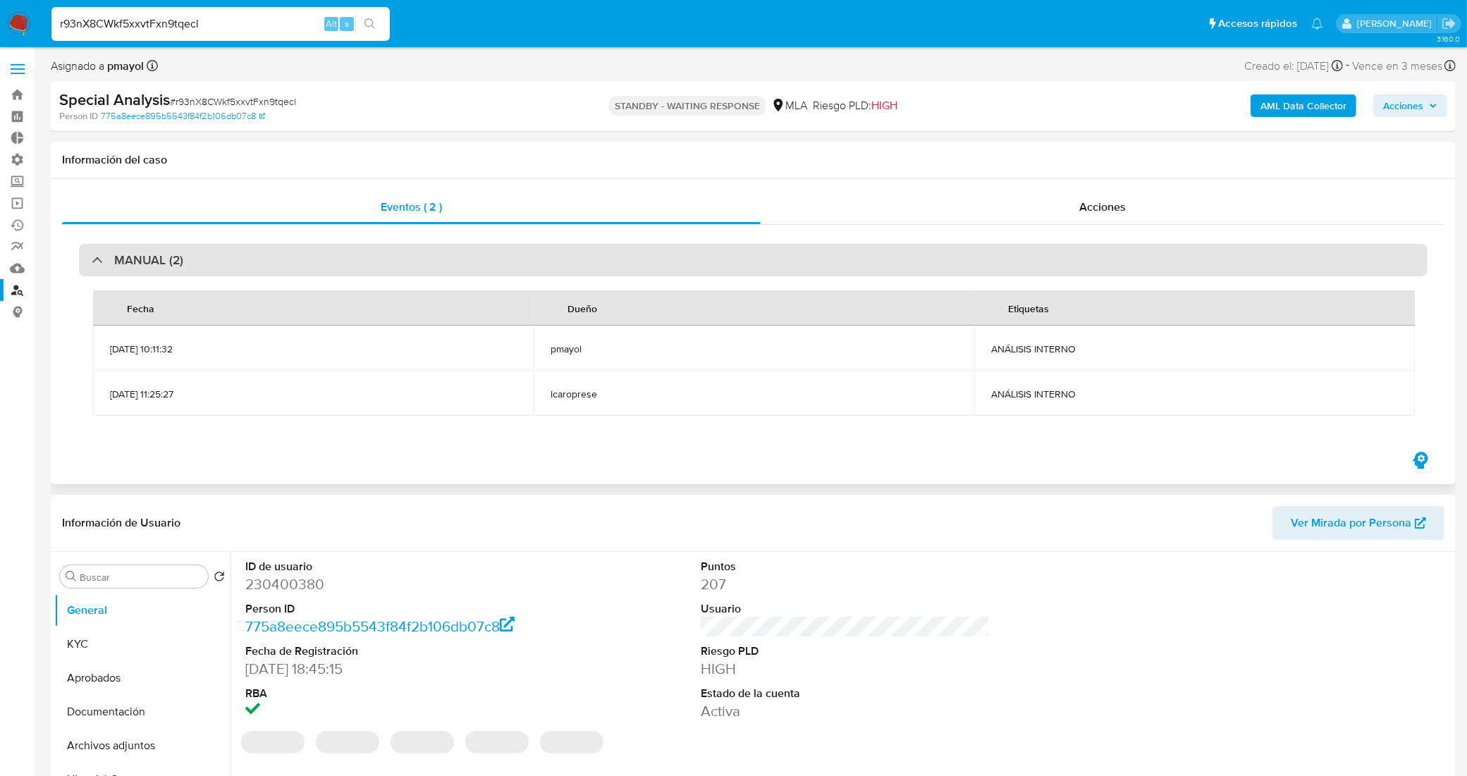
click at [329, 262] on div "MANUAL (2)" at bounding box center [753, 260] width 1349 height 32
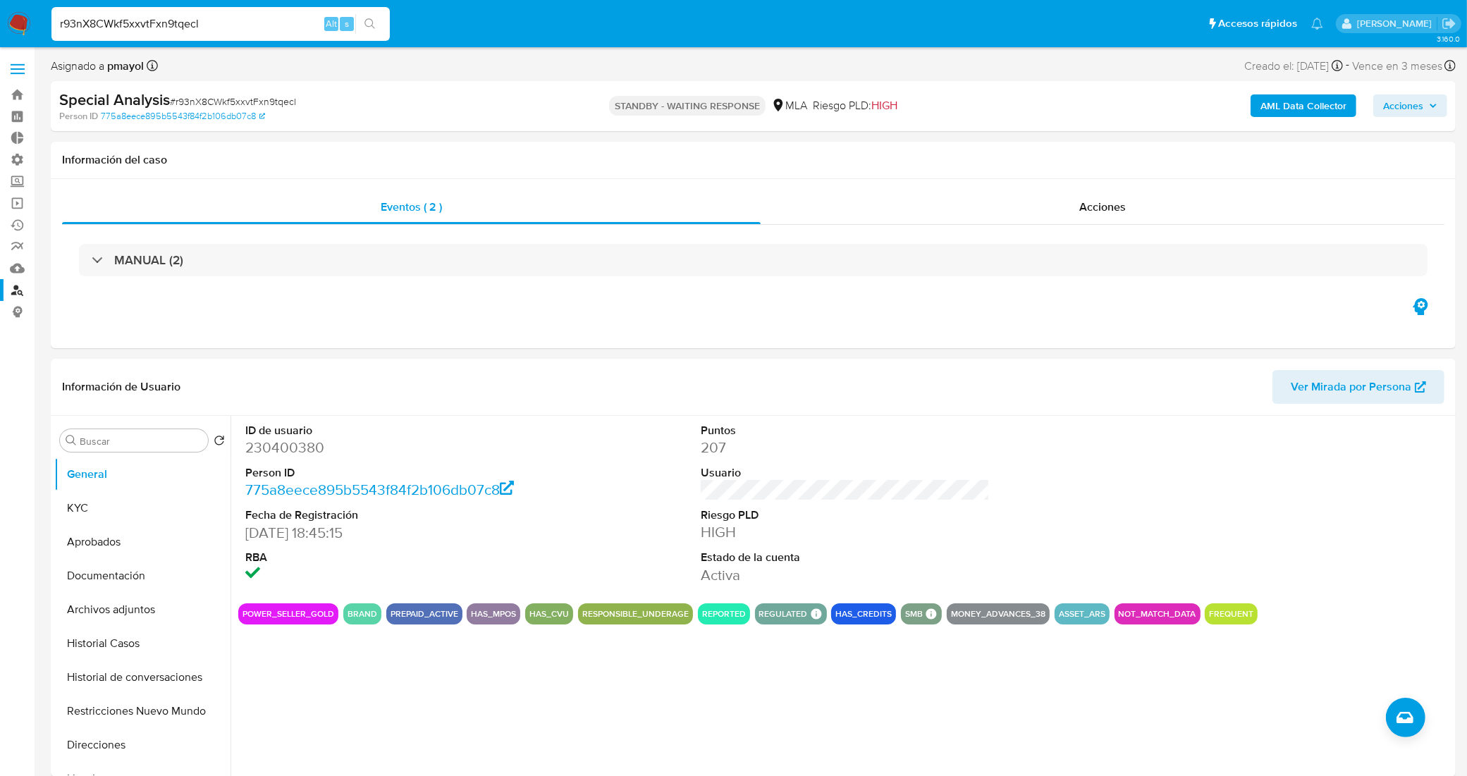
drag, startPoint x: 210, startPoint y: 23, endPoint x: 0, endPoint y: 51, distance: 212.0
paste input "dd54r1QCzl0mePBDcTczvffu"
type input "dd54r1QCzl0mePBDcTczvffu"
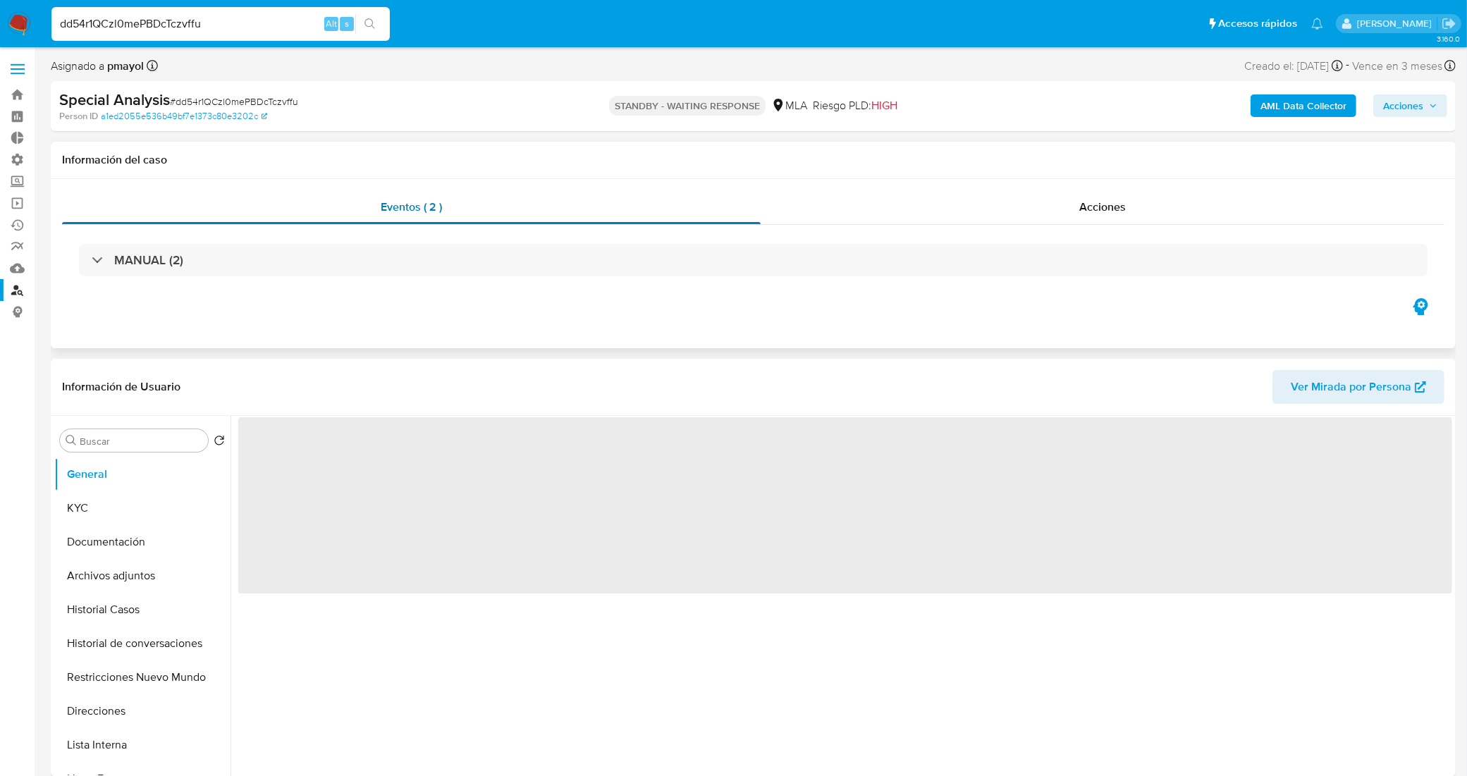
click at [348, 209] on div "Eventos ( 2 )" at bounding box center [411, 207] width 699 height 34
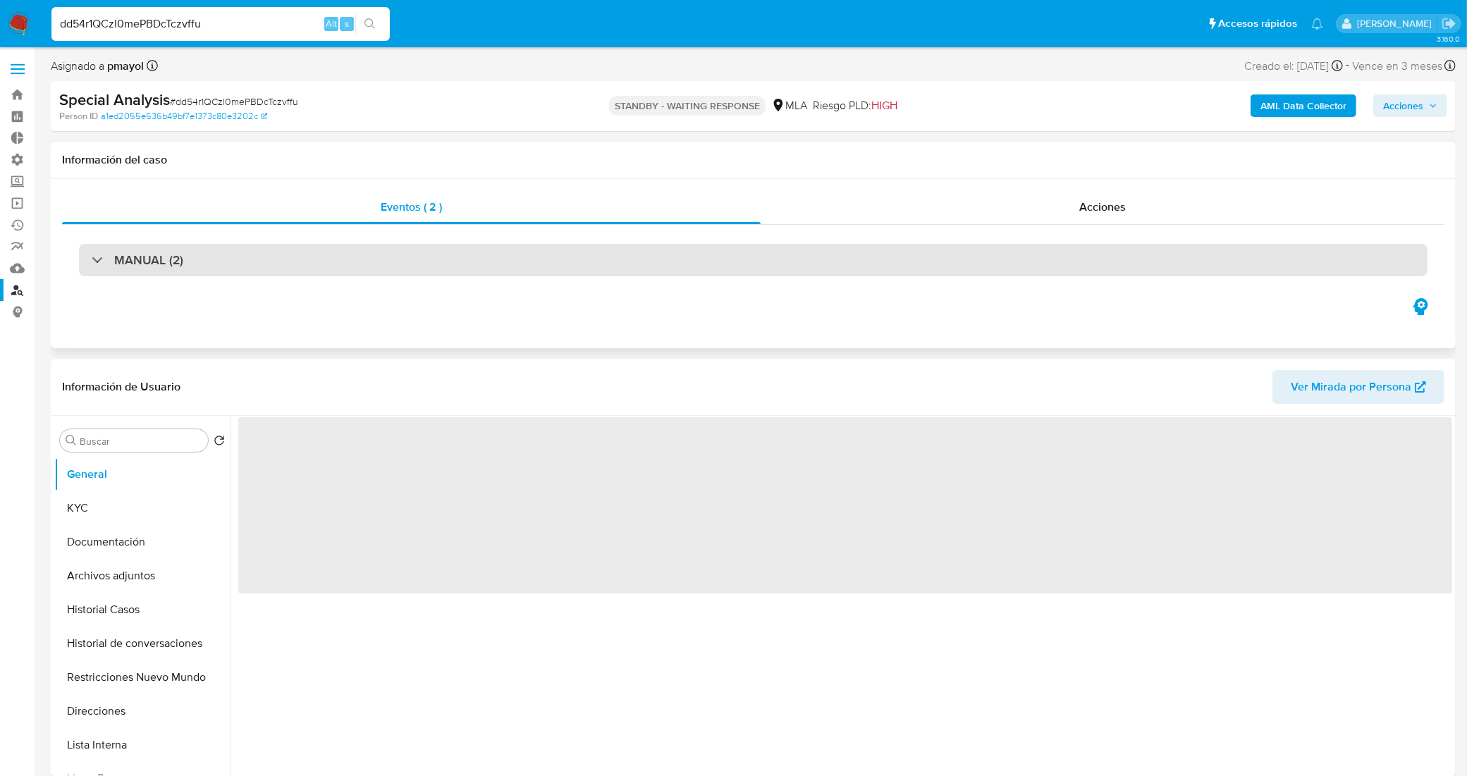
select select "10"
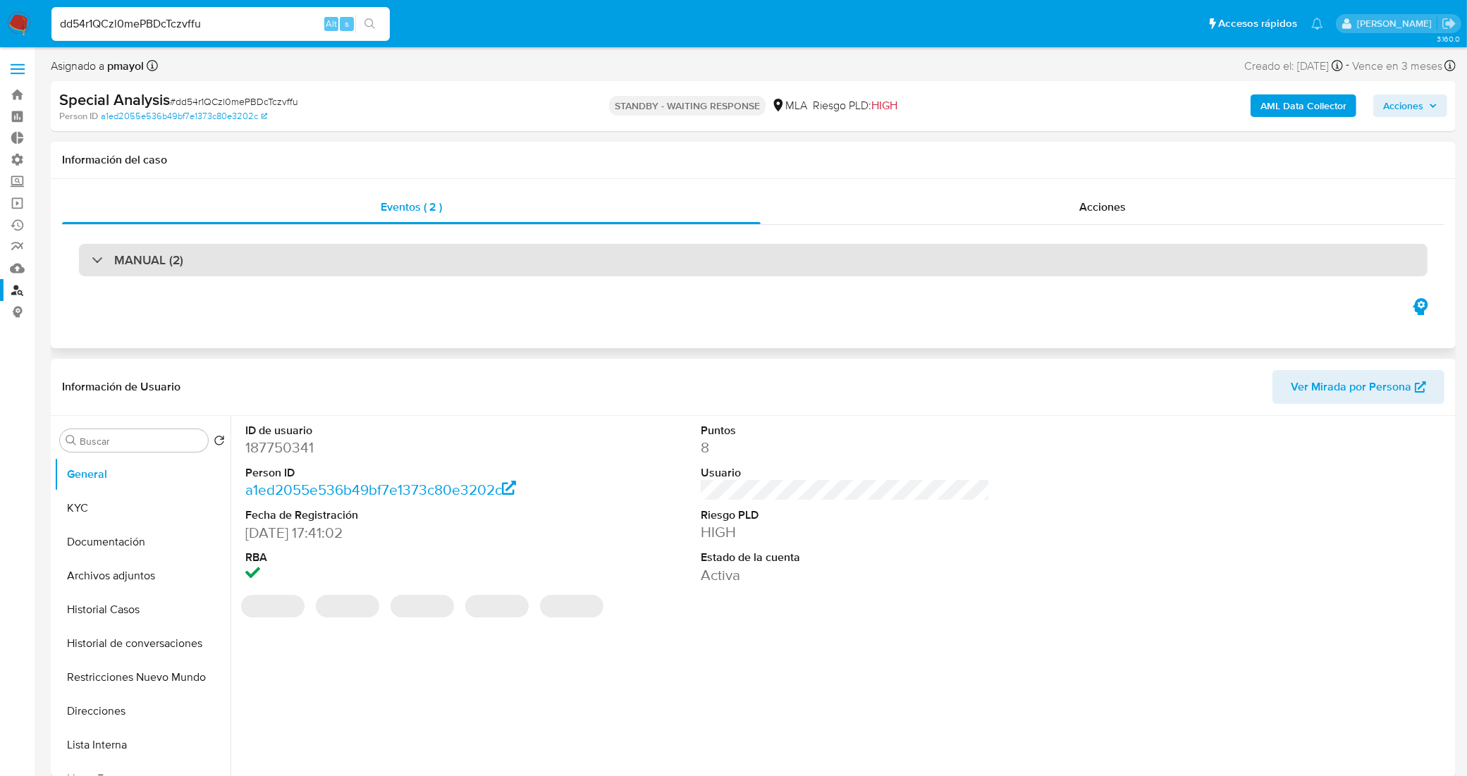
click at [355, 270] on div "MANUAL (2)" at bounding box center [753, 260] width 1349 height 32
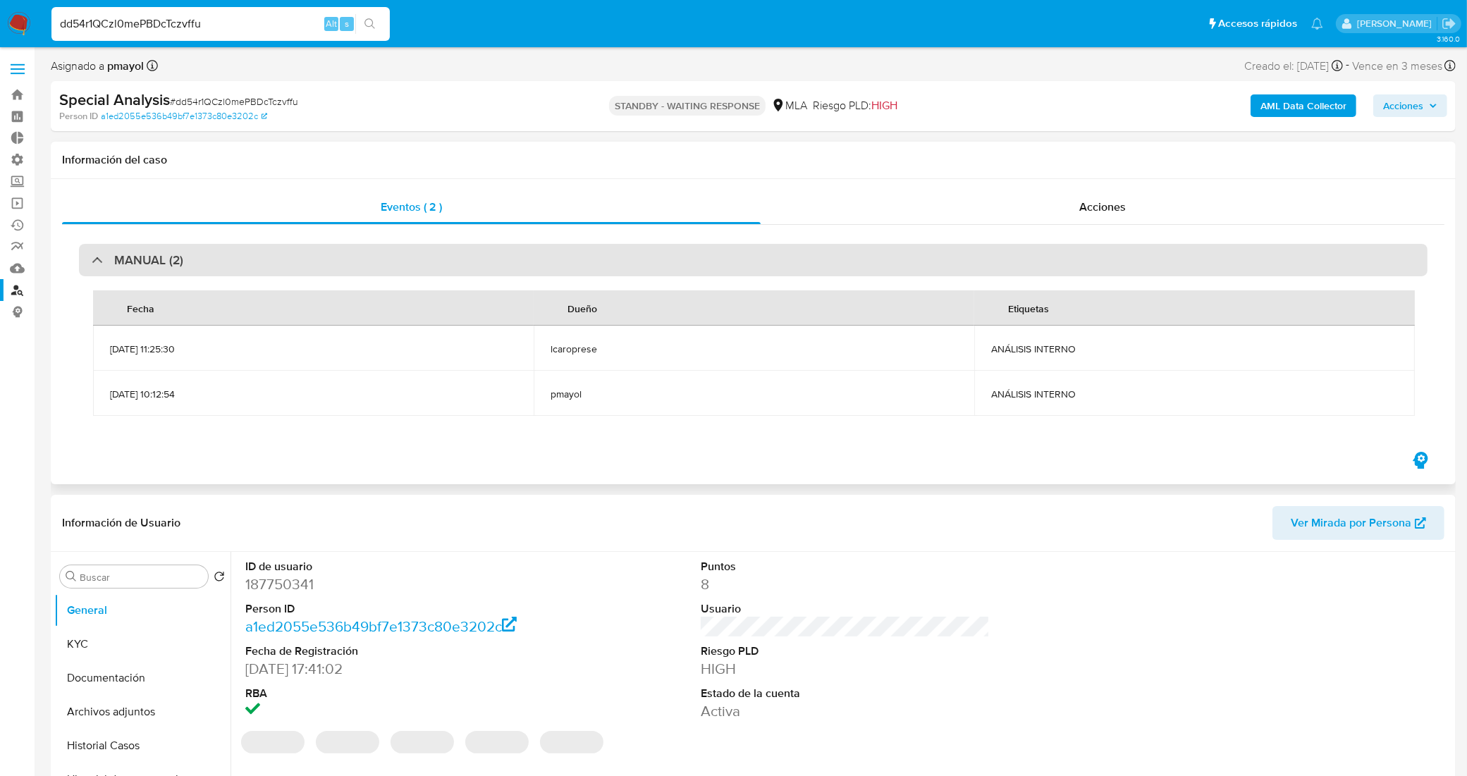
click at [355, 262] on div "MANUAL (2)" at bounding box center [753, 260] width 1349 height 32
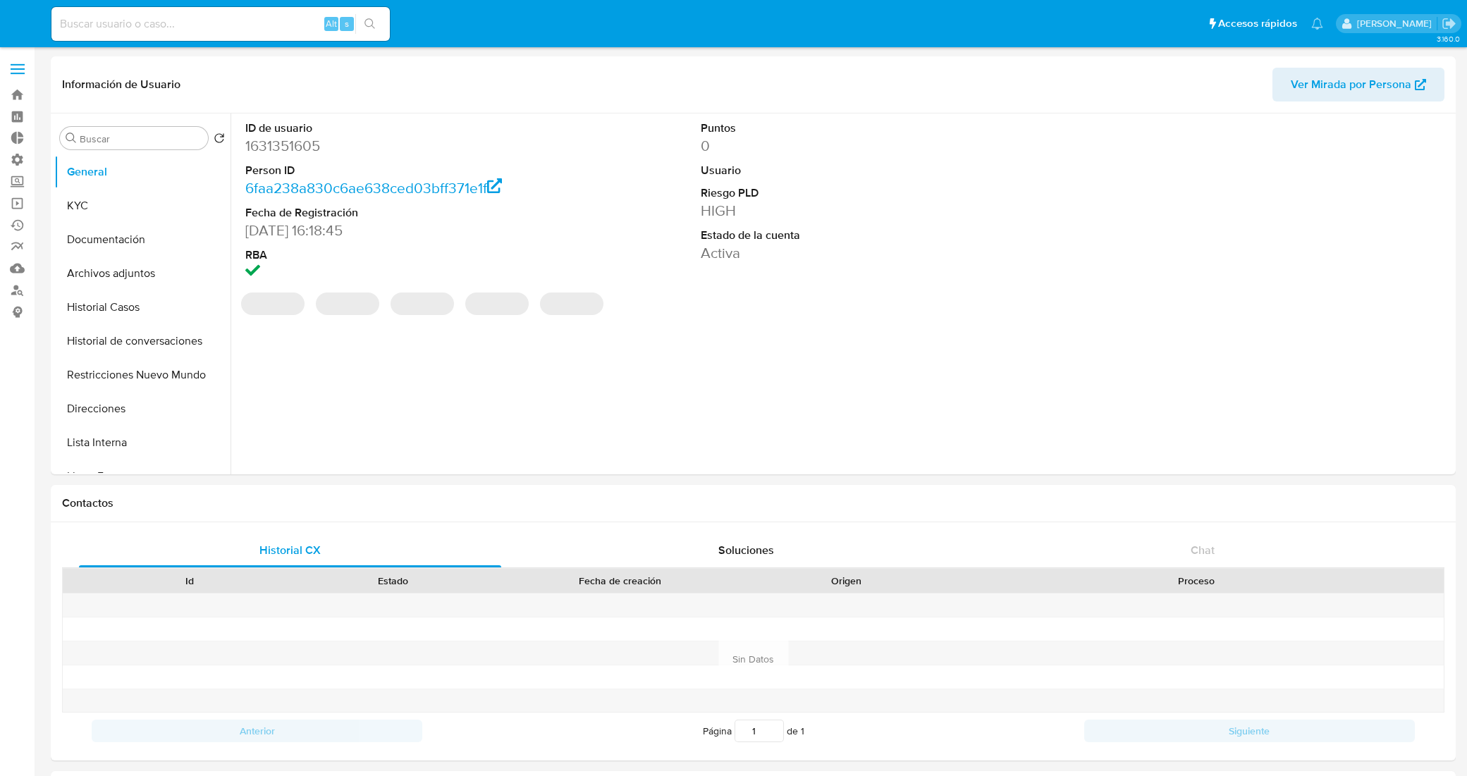
select select "10"
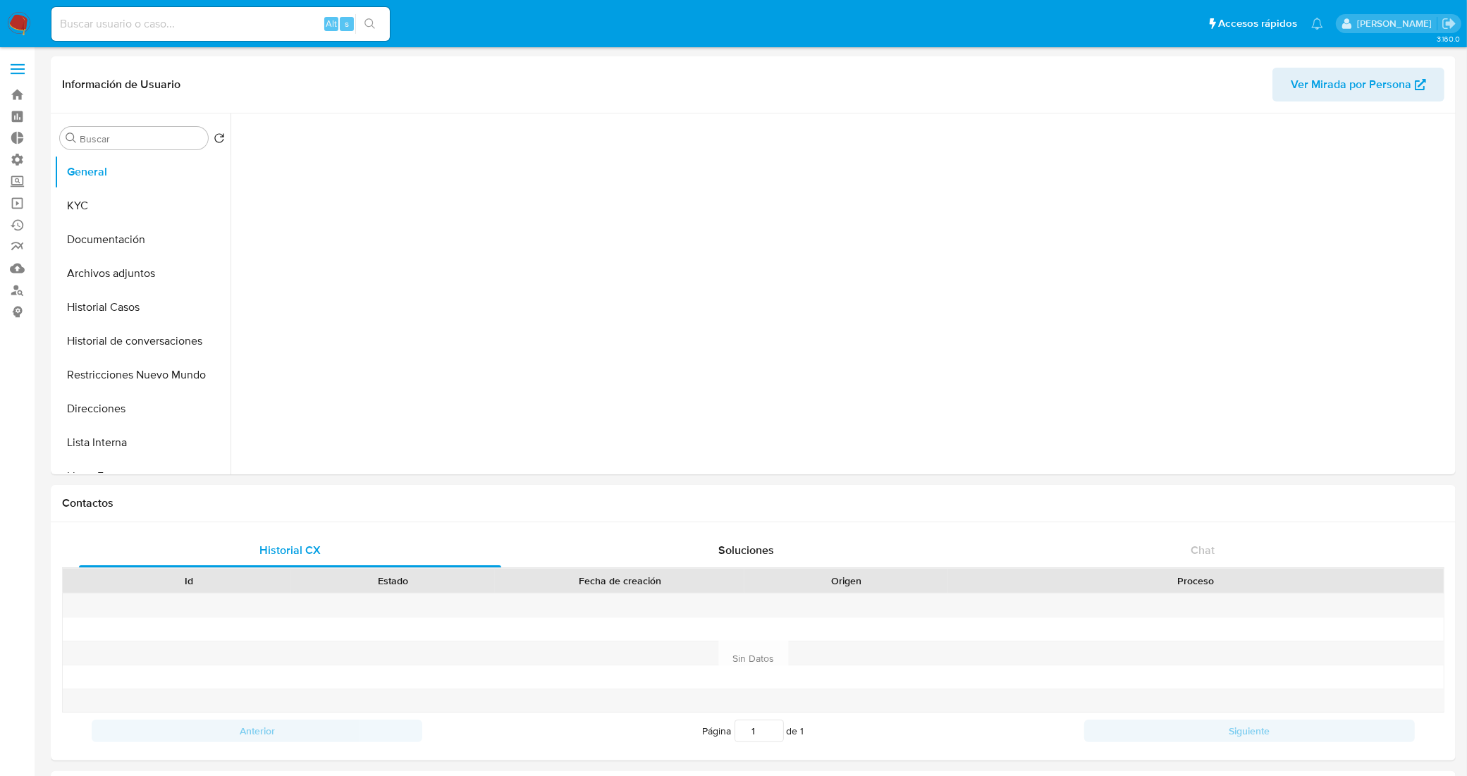
select select "10"
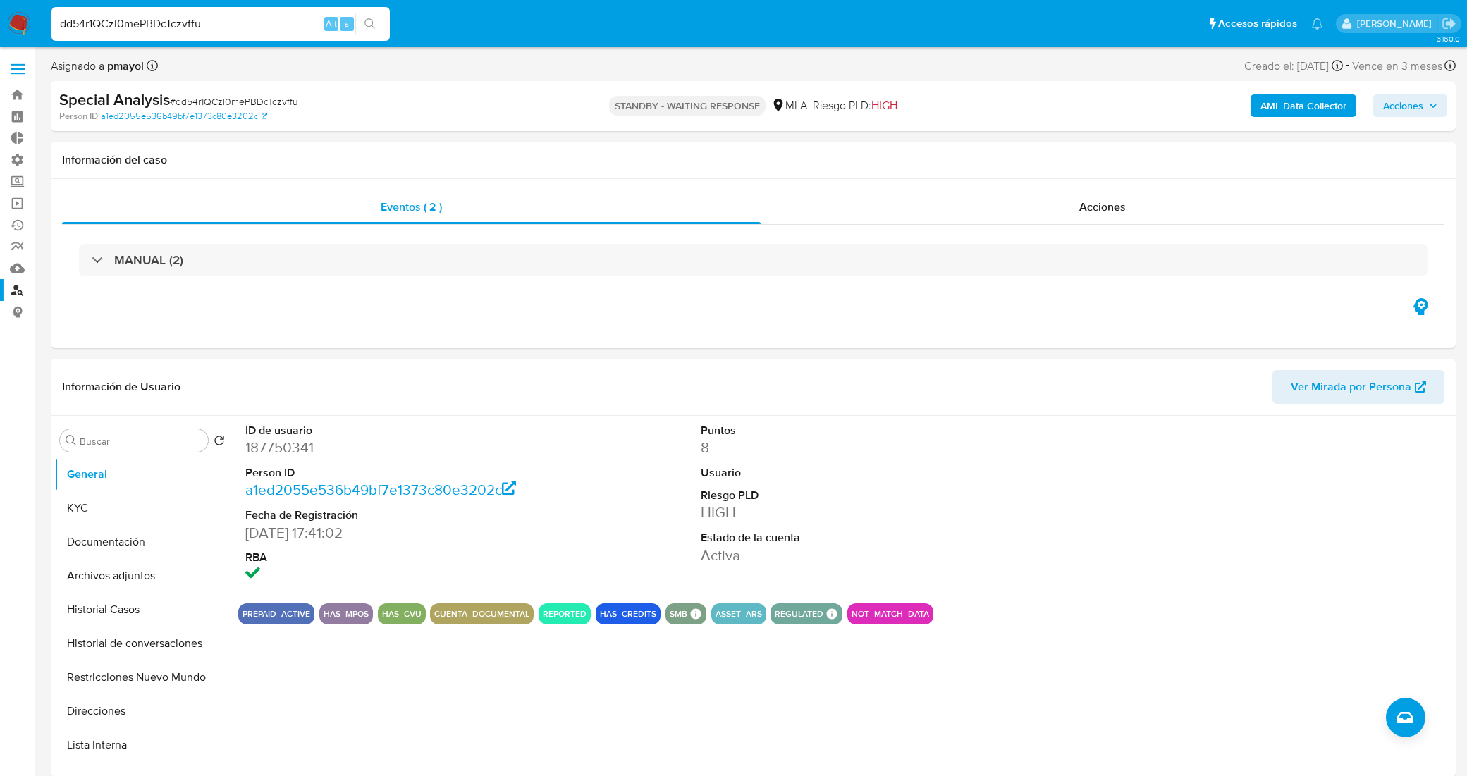
select select "10"
drag, startPoint x: 39, startPoint y: 39, endPoint x: 23, endPoint y: 40, distance: 15.5
click at [25, 40] on nav "Pausado Ver notificaciones dd54r1QCzl0mePBDcTczvffu Alt s Accesos rápidos Presi…" at bounding box center [733, 23] width 1467 height 47
paste input "qi6wJ3v5YksE17IlxynONQuL"
type input "qi6wJ3v5YksE17IlxynONQuL"
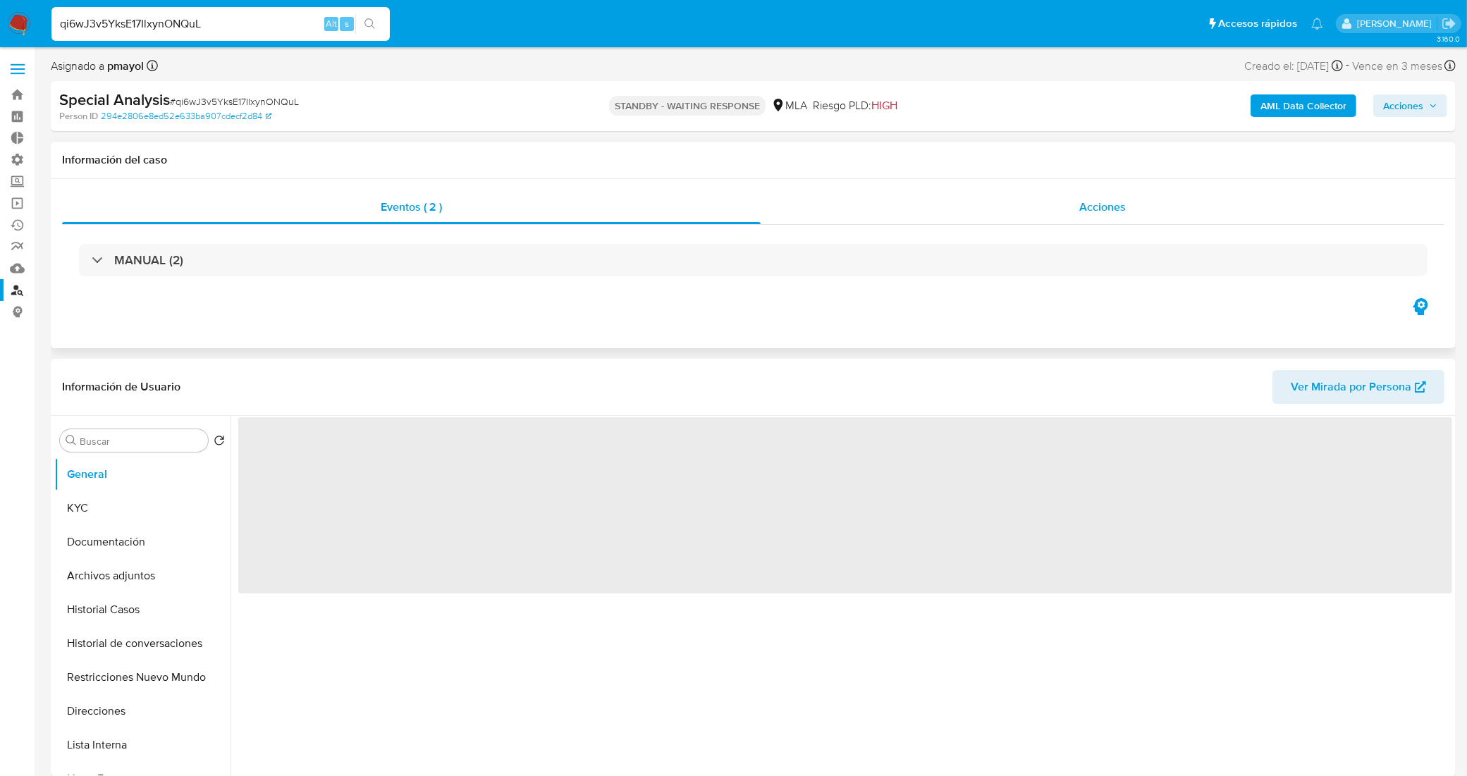
click at [852, 216] on div "Acciones" at bounding box center [1103, 207] width 684 height 34
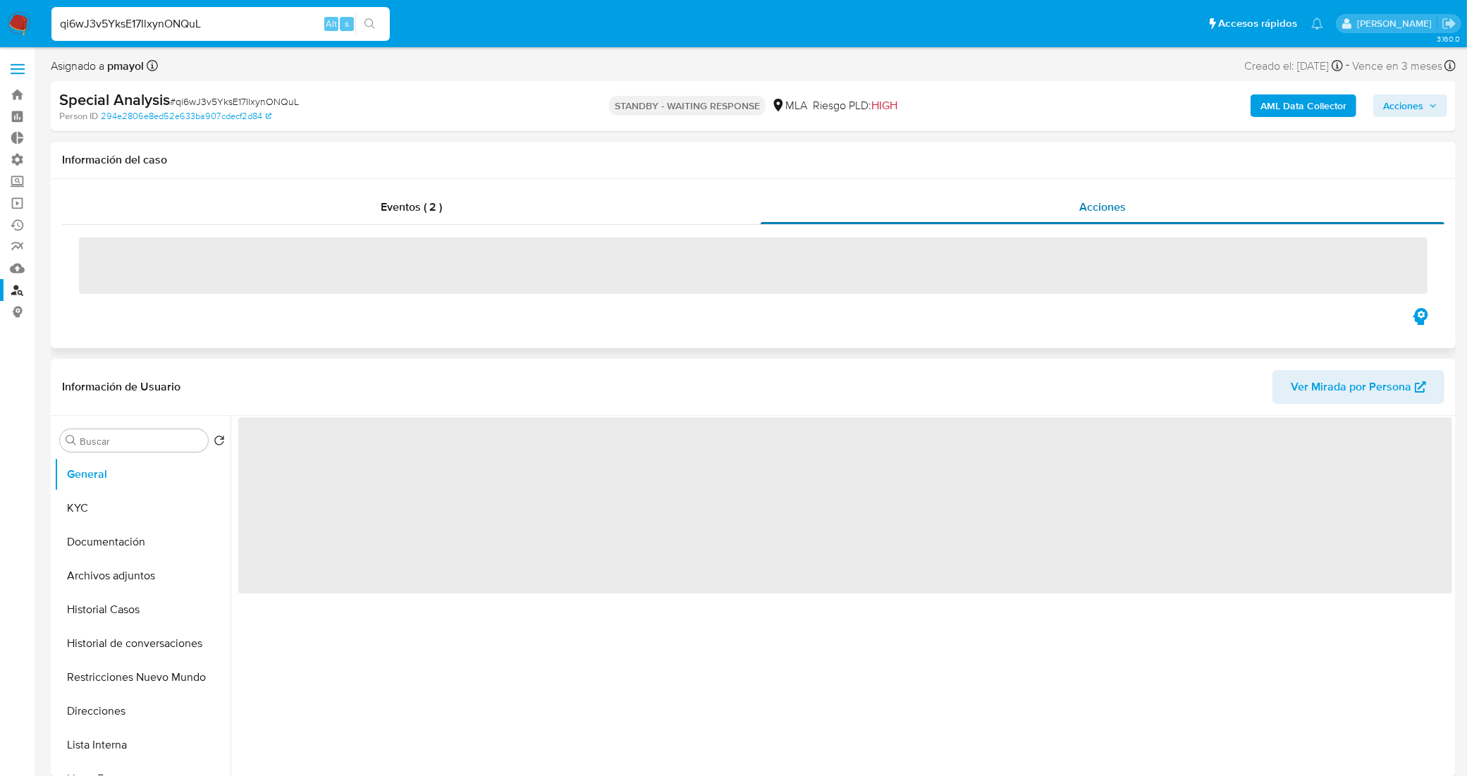
select select "10"
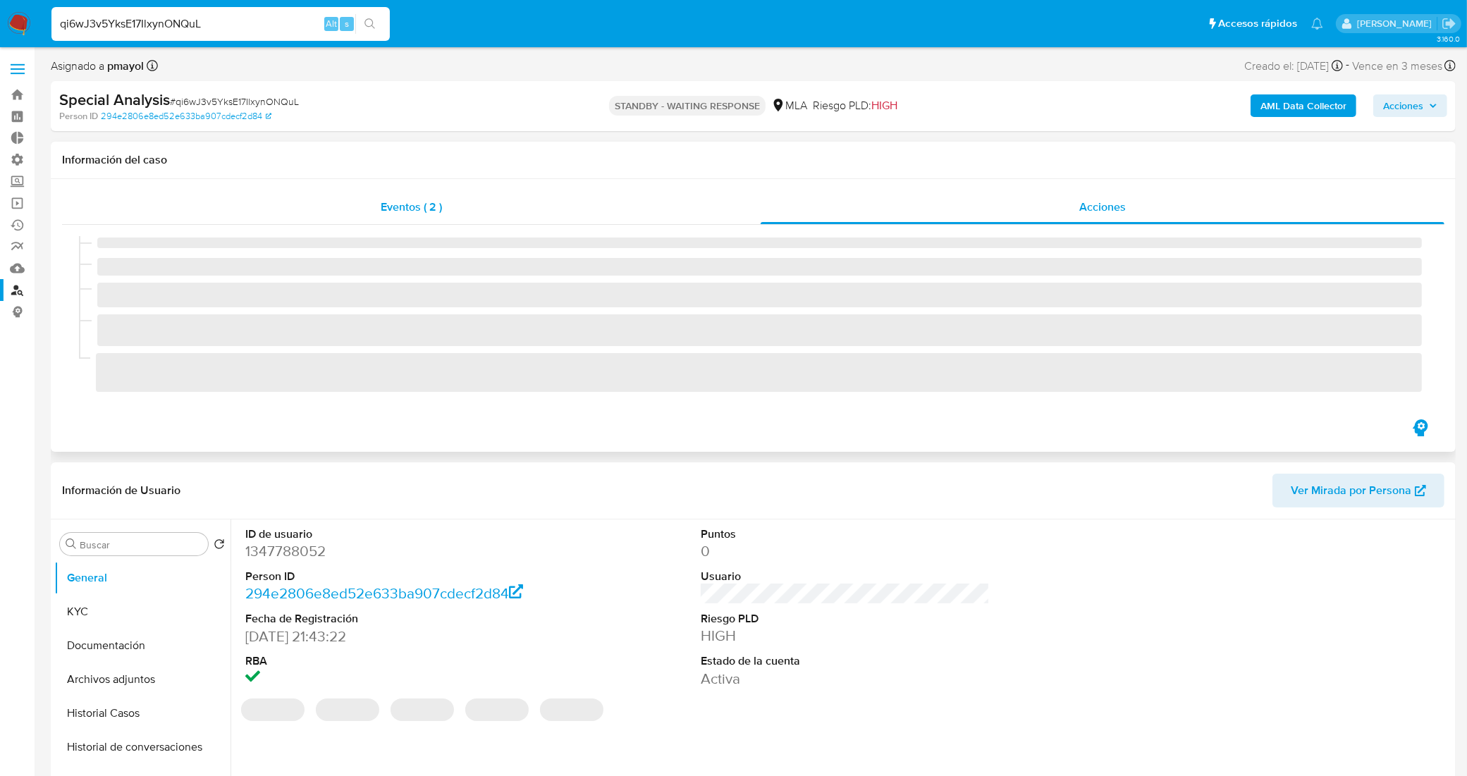
click at [422, 209] on span "Eventos ( 2 )" at bounding box center [411, 207] width 61 height 16
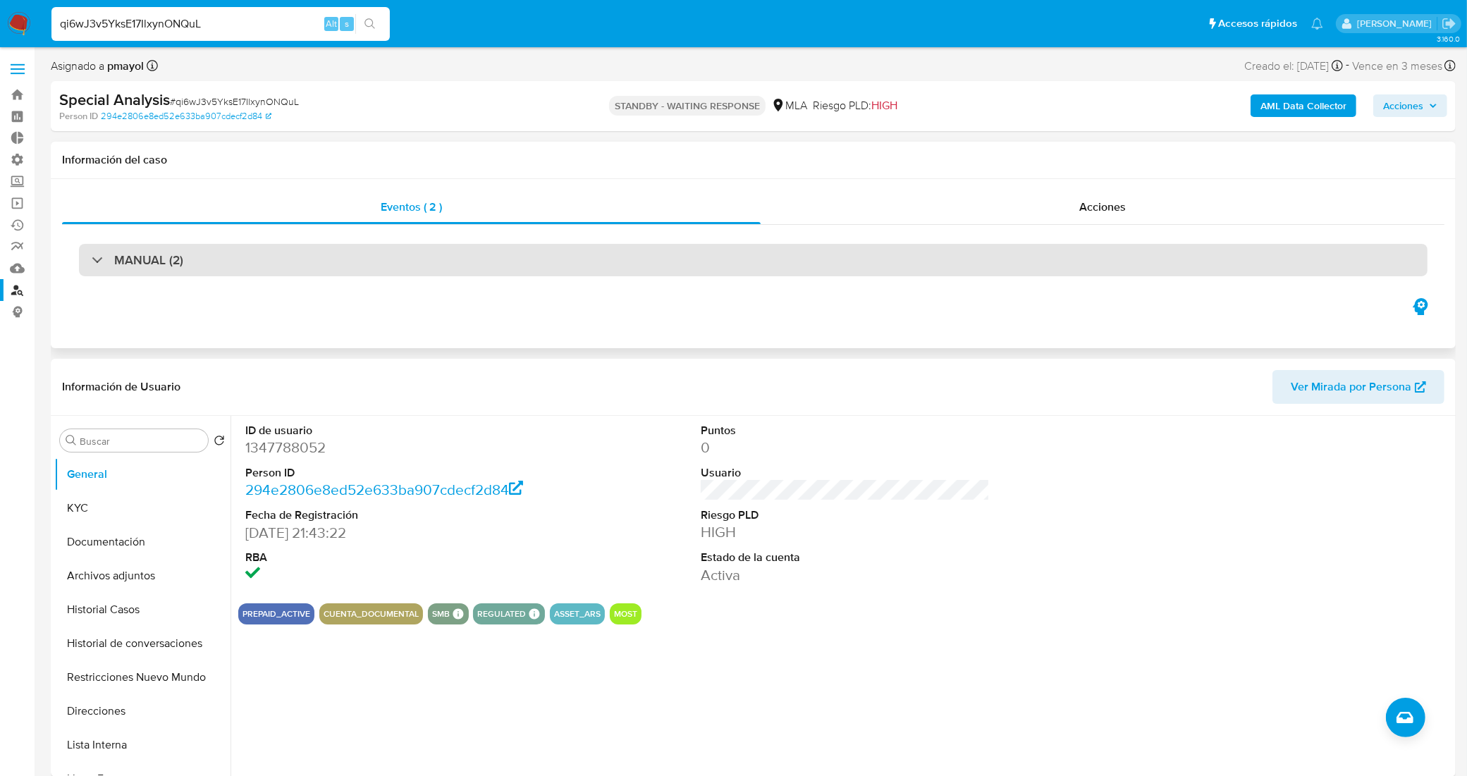
click at [383, 263] on div "MANUAL (2)" at bounding box center [753, 260] width 1349 height 32
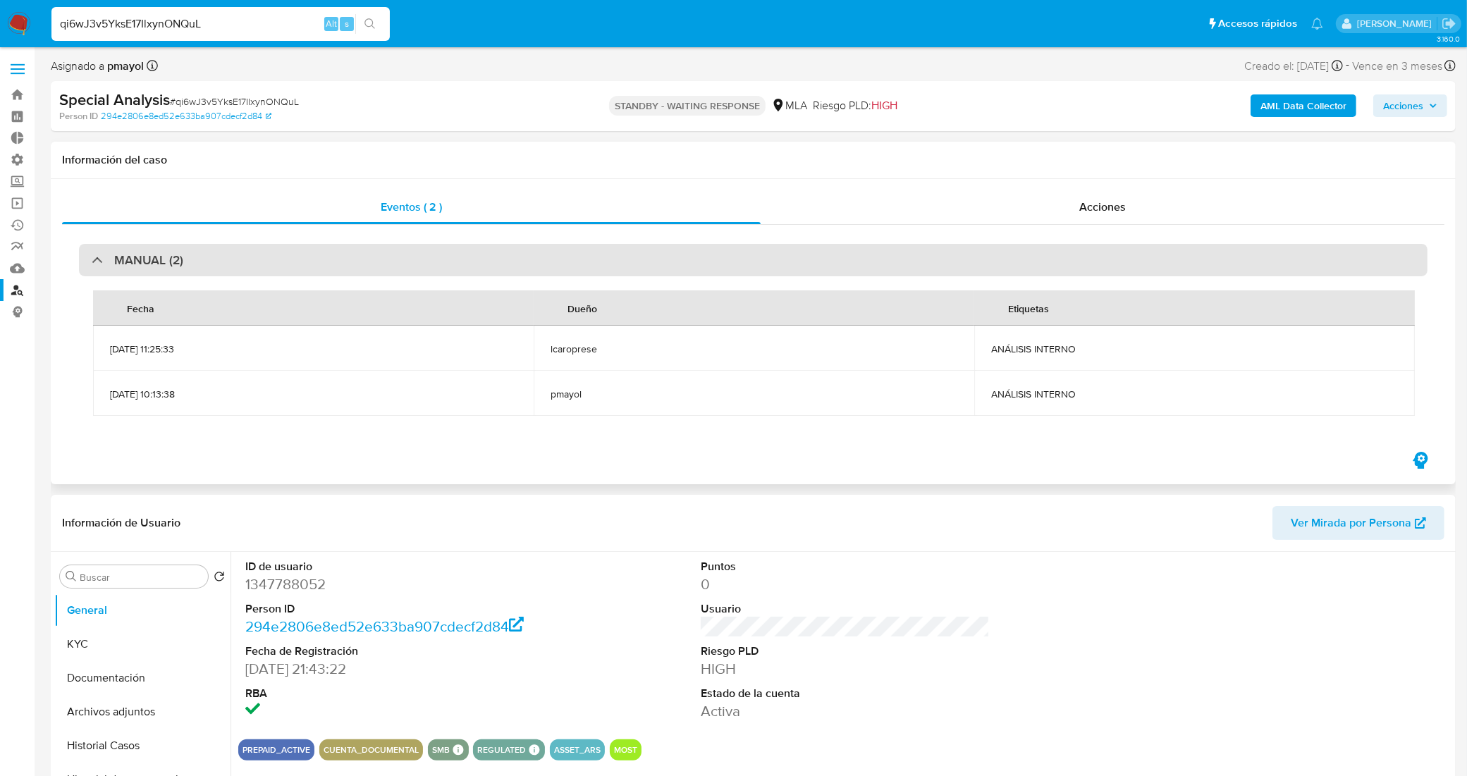
click at [383, 263] on div "MANUAL (2)" at bounding box center [753, 260] width 1349 height 32
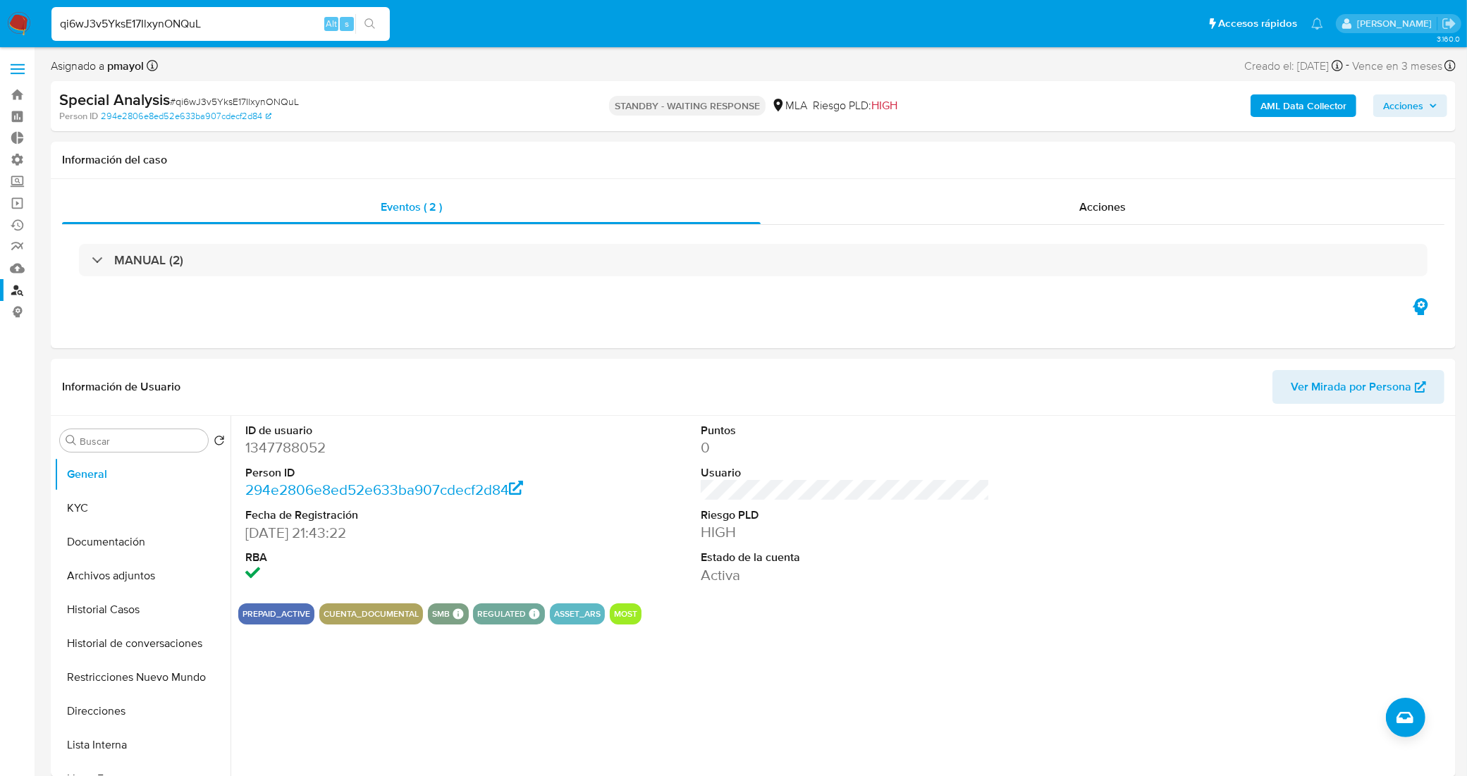
drag, startPoint x: 206, startPoint y: 25, endPoint x: 0, endPoint y: 37, distance: 206.3
click at [0, 37] on nav "Pausado Ver notificaciones qi6wJ3v5YksE17IlxynONQuL Alt s Accesos rápidos Presi…" at bounding box center [733, 23] width 1467 height 47
paste input "rruisUDmPSsAHBOj4mjZOd8w"
type input "rruisUDmPSsAHBOj4mjZOd8w"
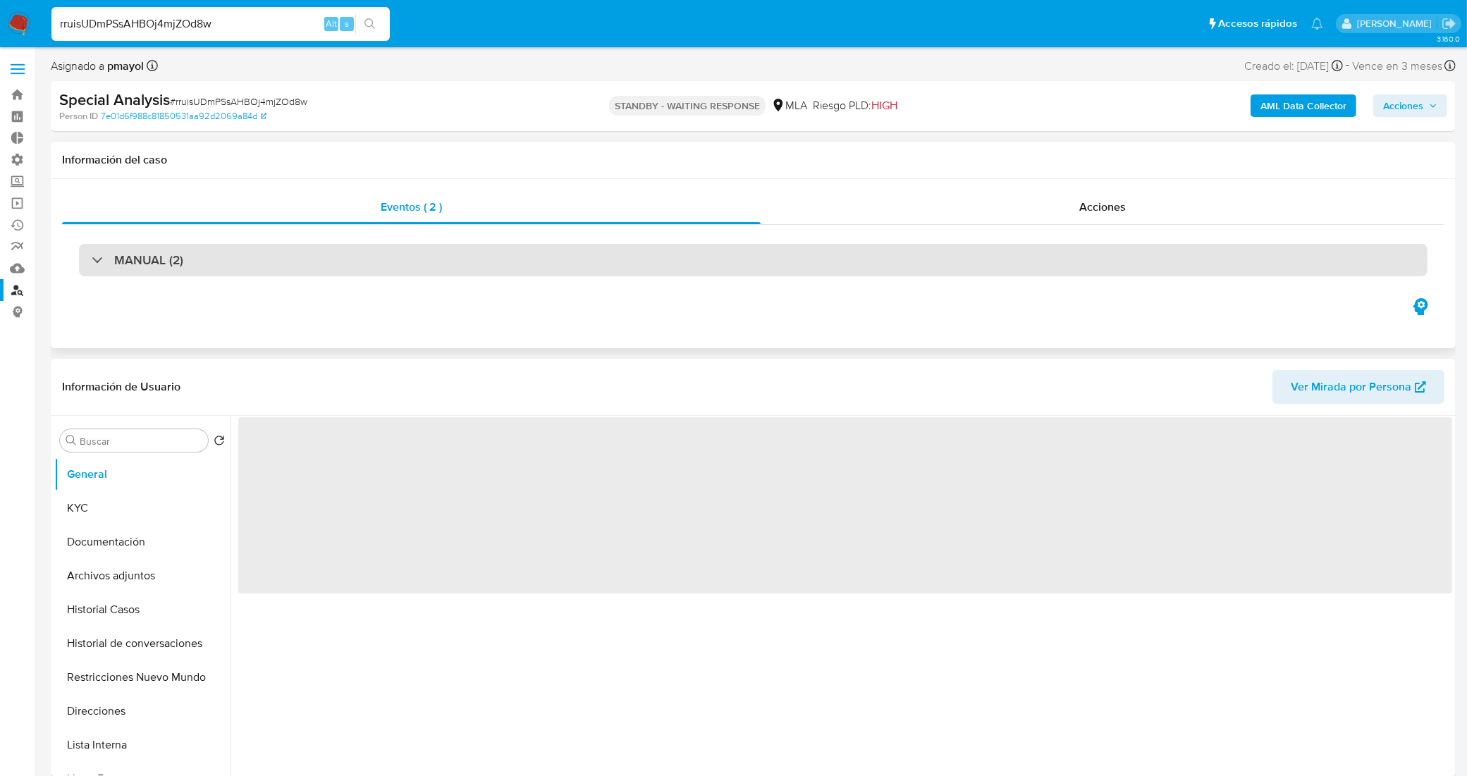
click at [368, 261] on div "MANUAL (2)" at bounding box center [753, 260] width 1349 height 32
select select "10"
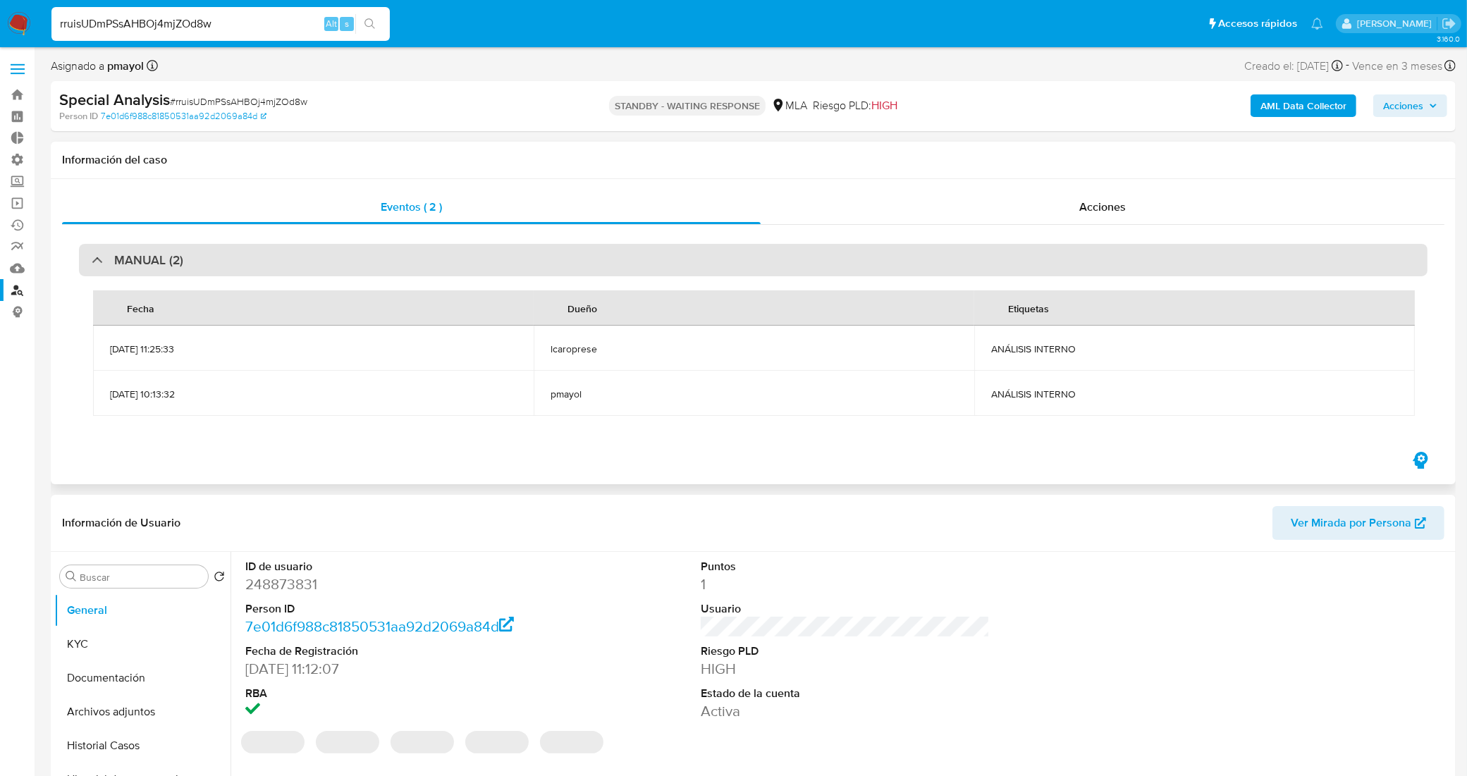
click at [367, 261] on div "MANUAL (2)" at bounding box center [753, 260] width 1349 height 32
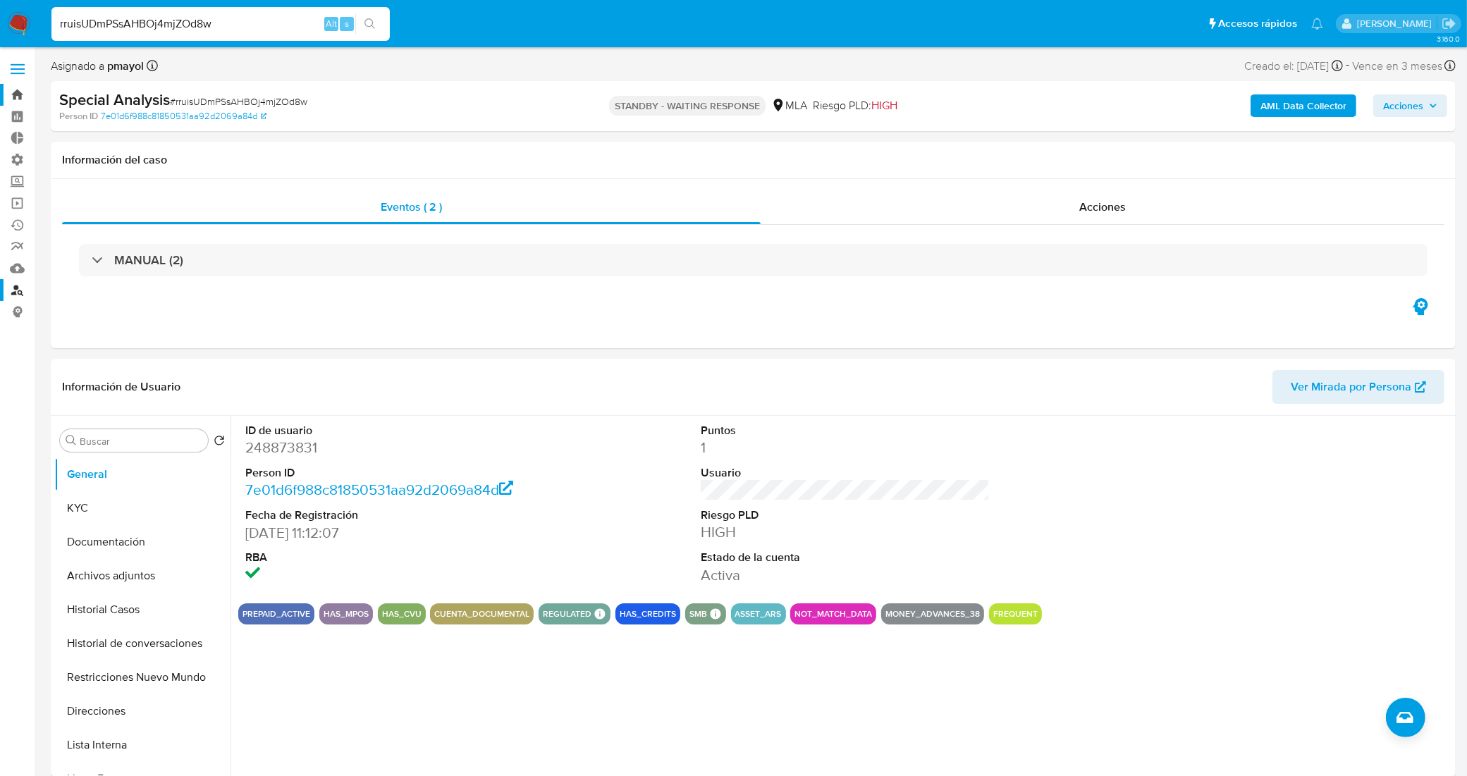
click at [16, 97] on link "Bandeja" at bounding box center [84, 95] width 168 height 22
